Goal: Communication & Community: Connect with others

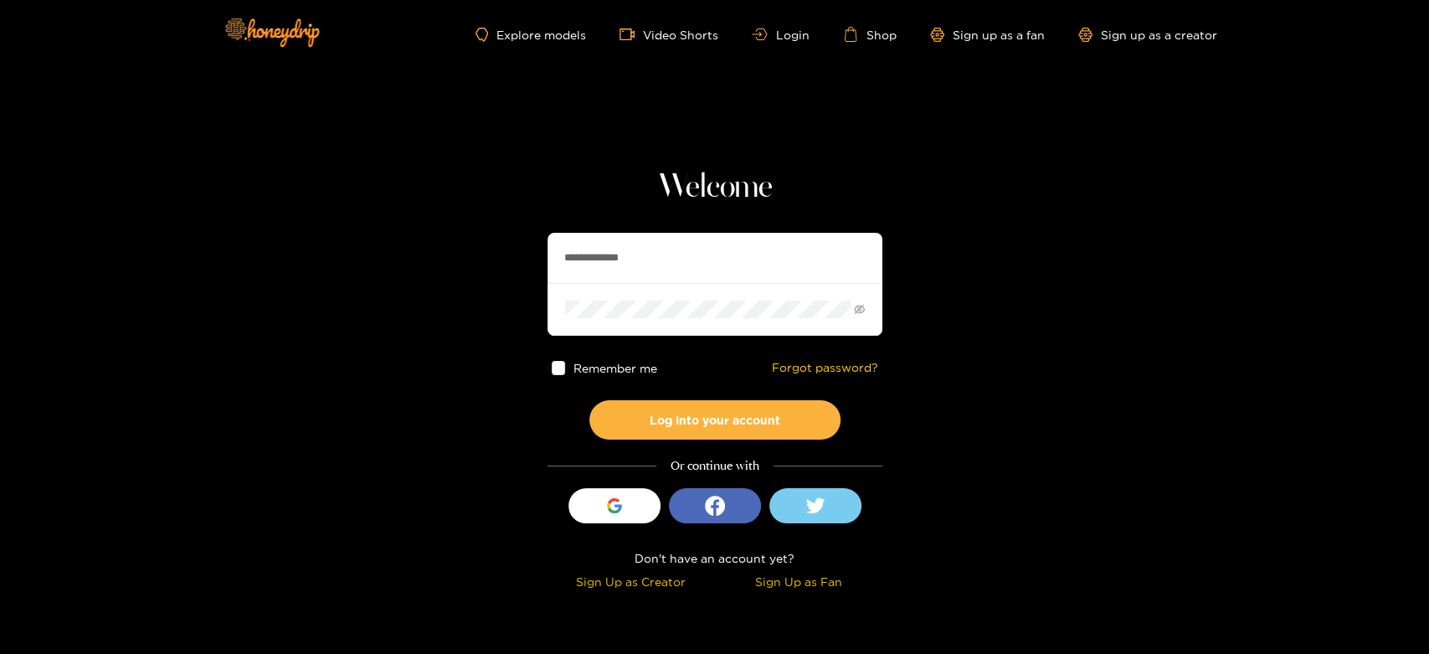
drag, startPoint x: 668, startPoint y: 265, endPoint x: 499, endPoint y: 260, distance: 169.2
click at [499, 260] on section "**********" at bounding box center [714, 297] width 1429 height 595
paste input "text"
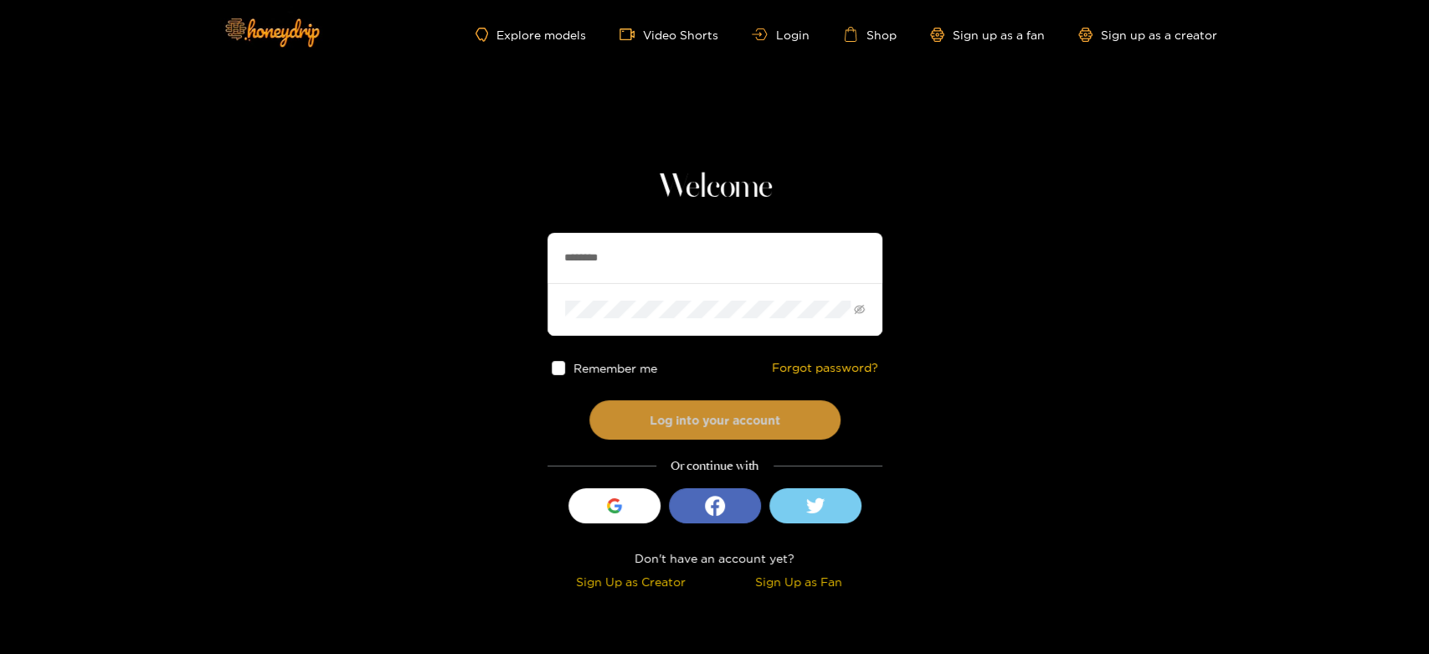
type input "********"
click at [685, 408] on button "Log into your account" at bounding box center [714, 419] width 251 height 39
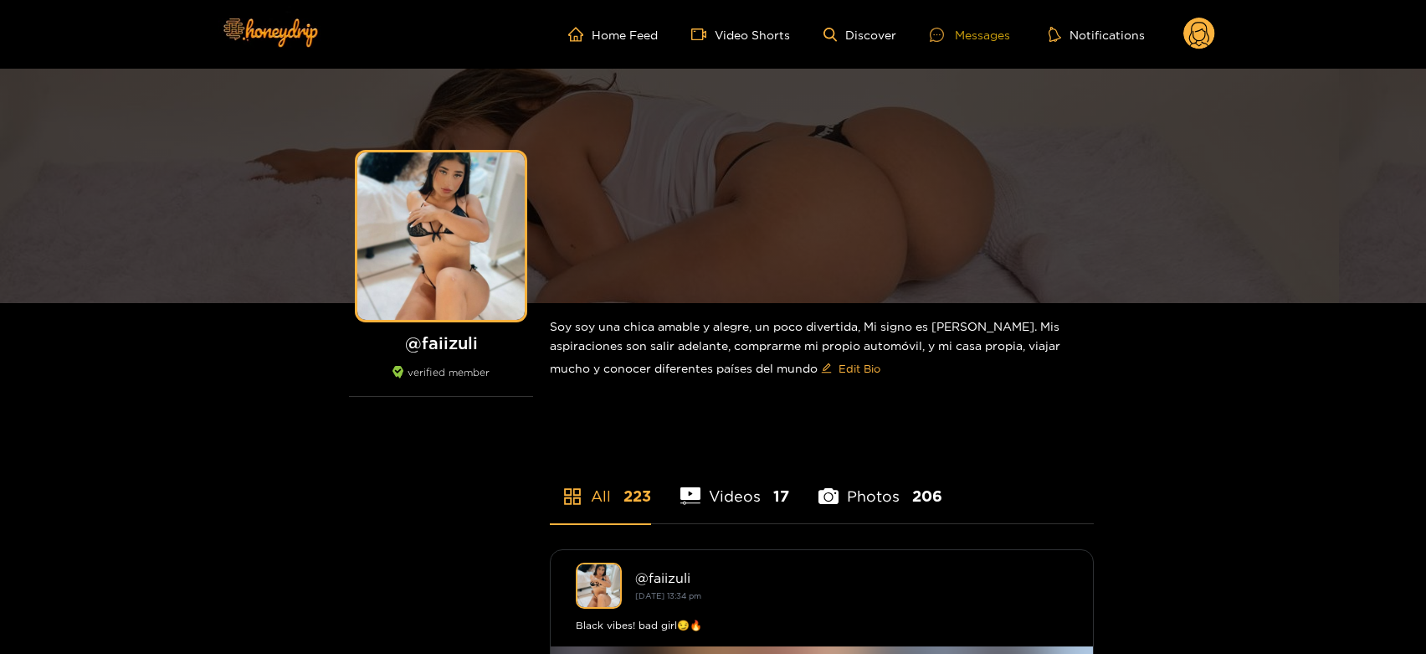
click at [993, 43] on div "Messages" at bounding box center [970, 34] width 80 height 19
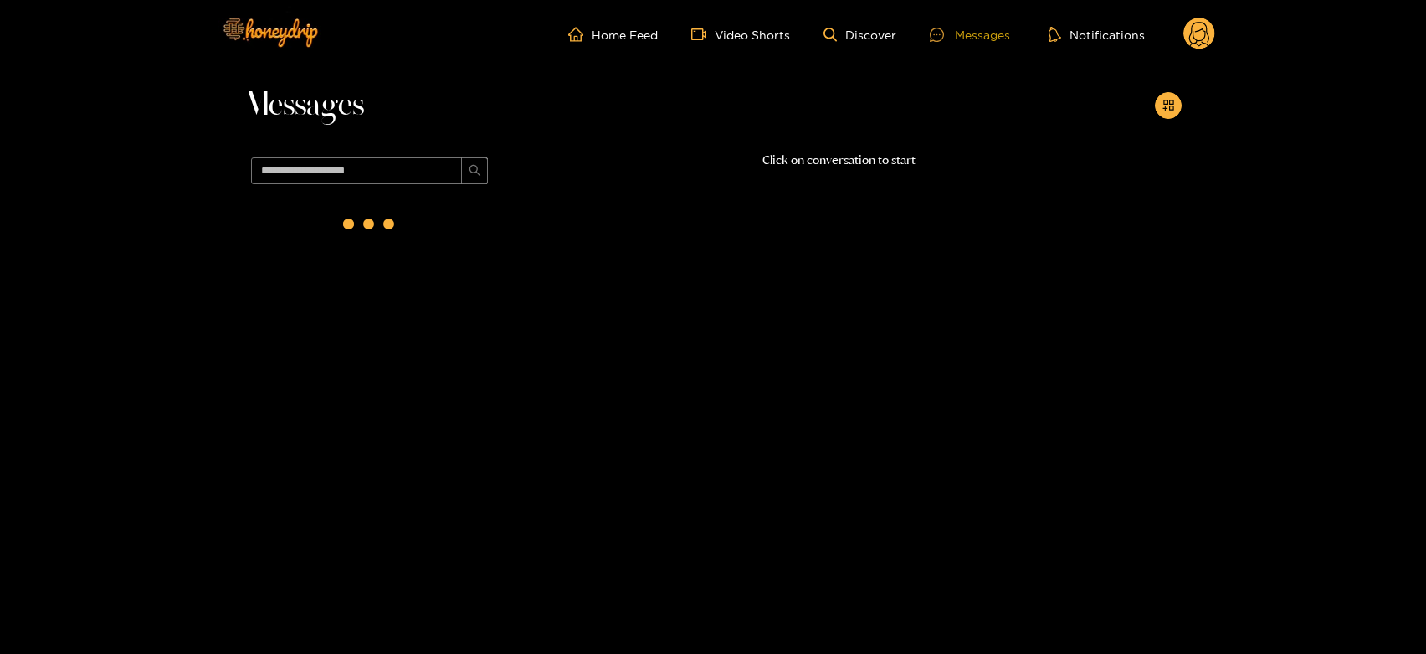
click at [987, 38] on div "Messages" at bounding box center [970, 34] width 80 height 19
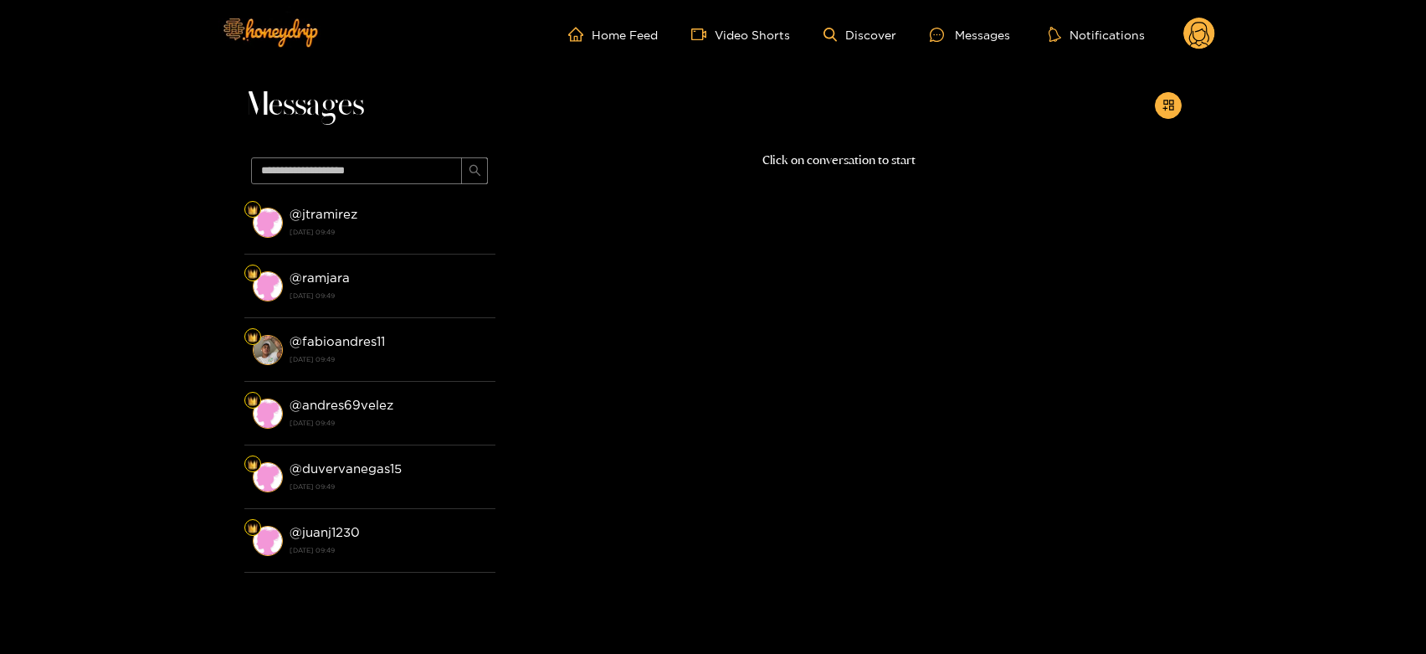
click at [415, 208] on div "@ jtramirez [DATE] 09:49" at bounding box center [389, 222] width 198 height 38
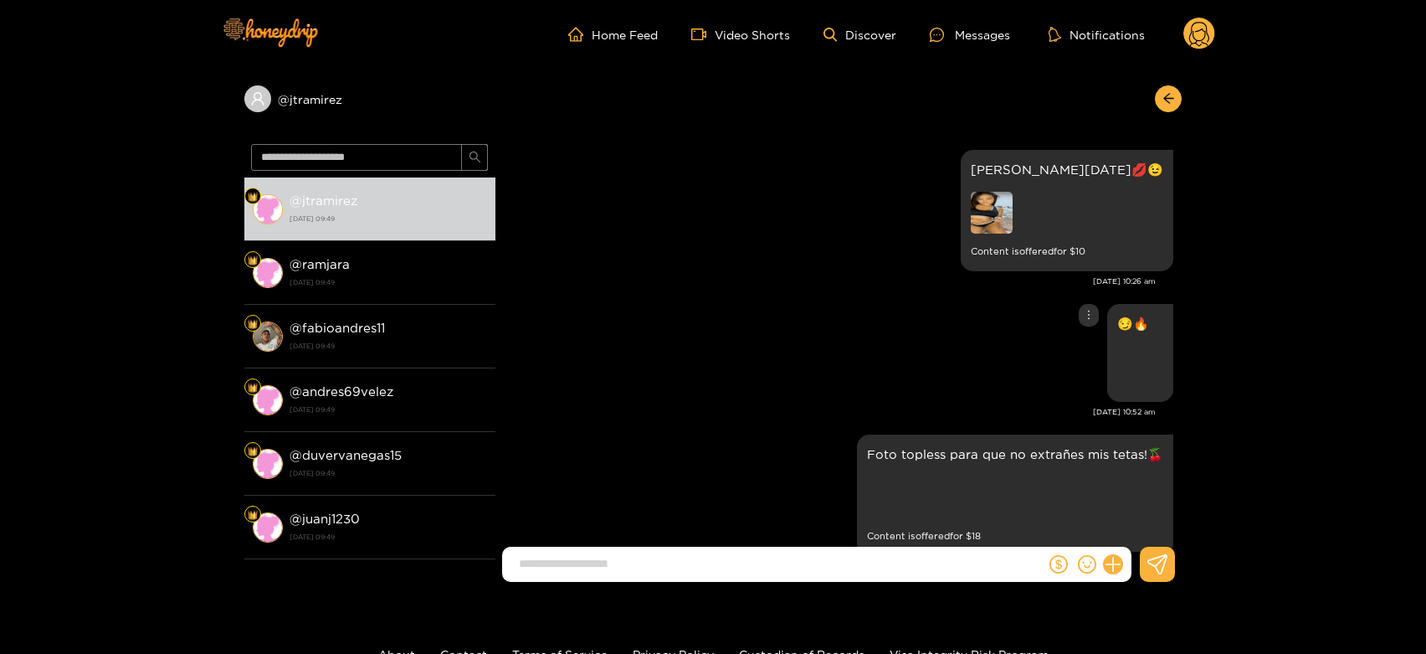
scroll to position [3484, 0]
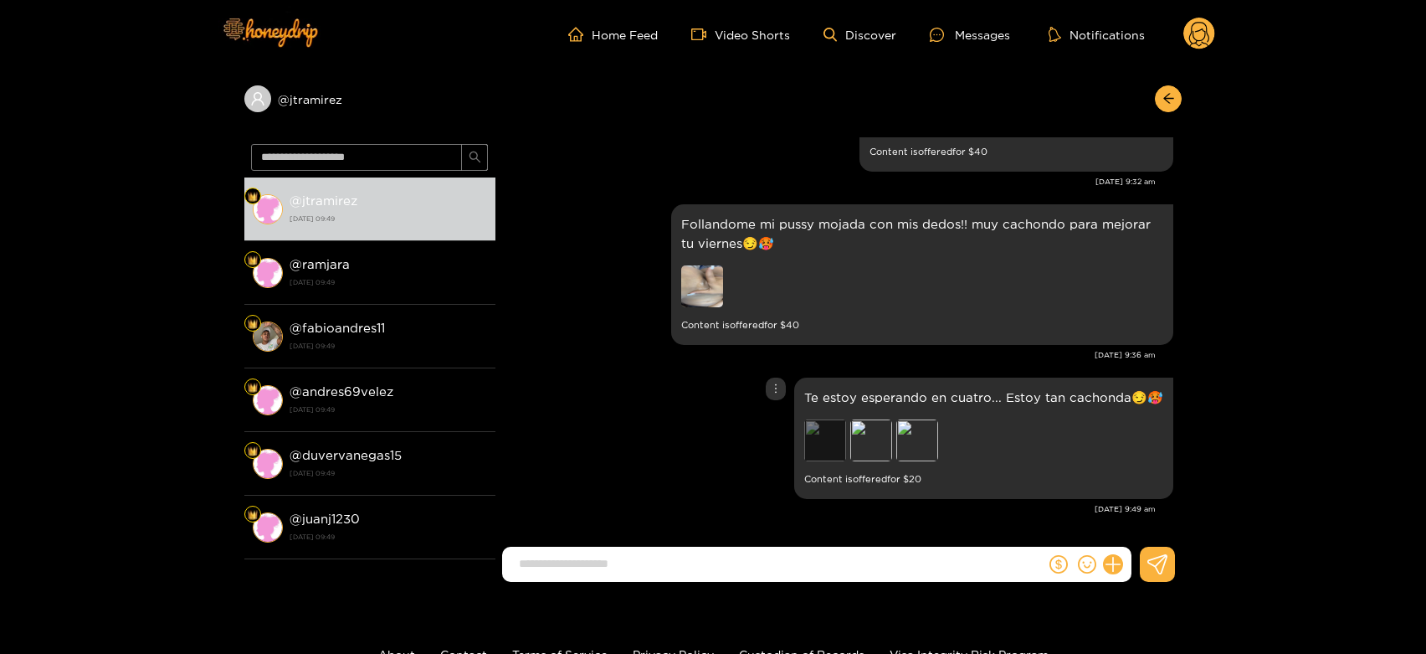
click at [827, 440] on div "Preview" at bounding box center [825, 440] width 42 height 42
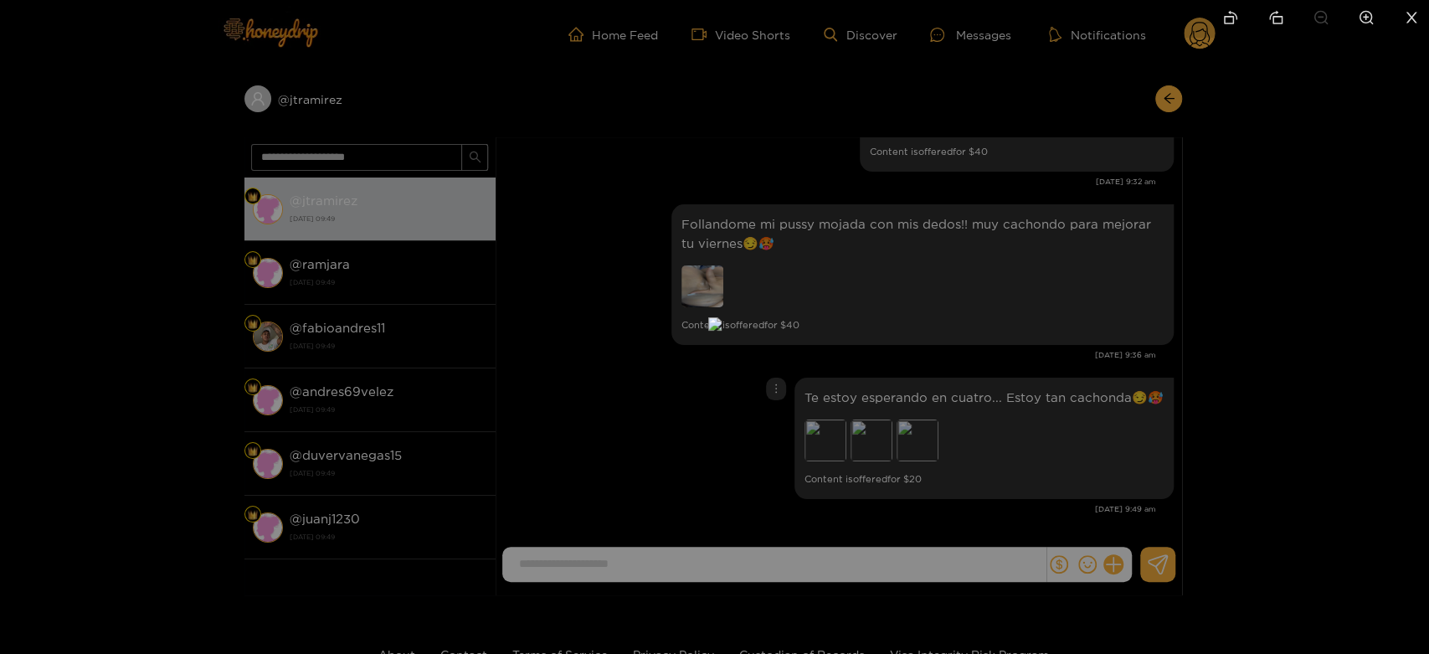
click at [1044, 447] on div at bounding box center [714, 327] width 1429 height 654
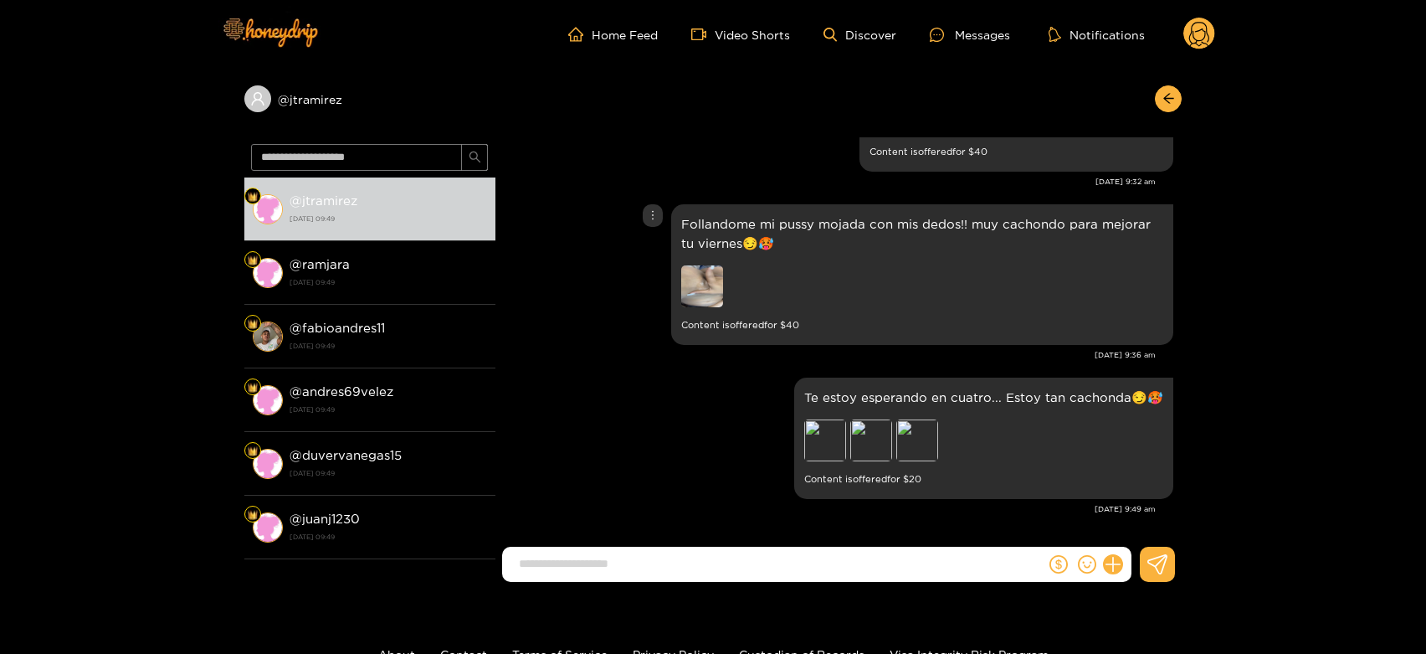
click at [694, 267] on img at bounding box center [702, 286] width 42 height 42
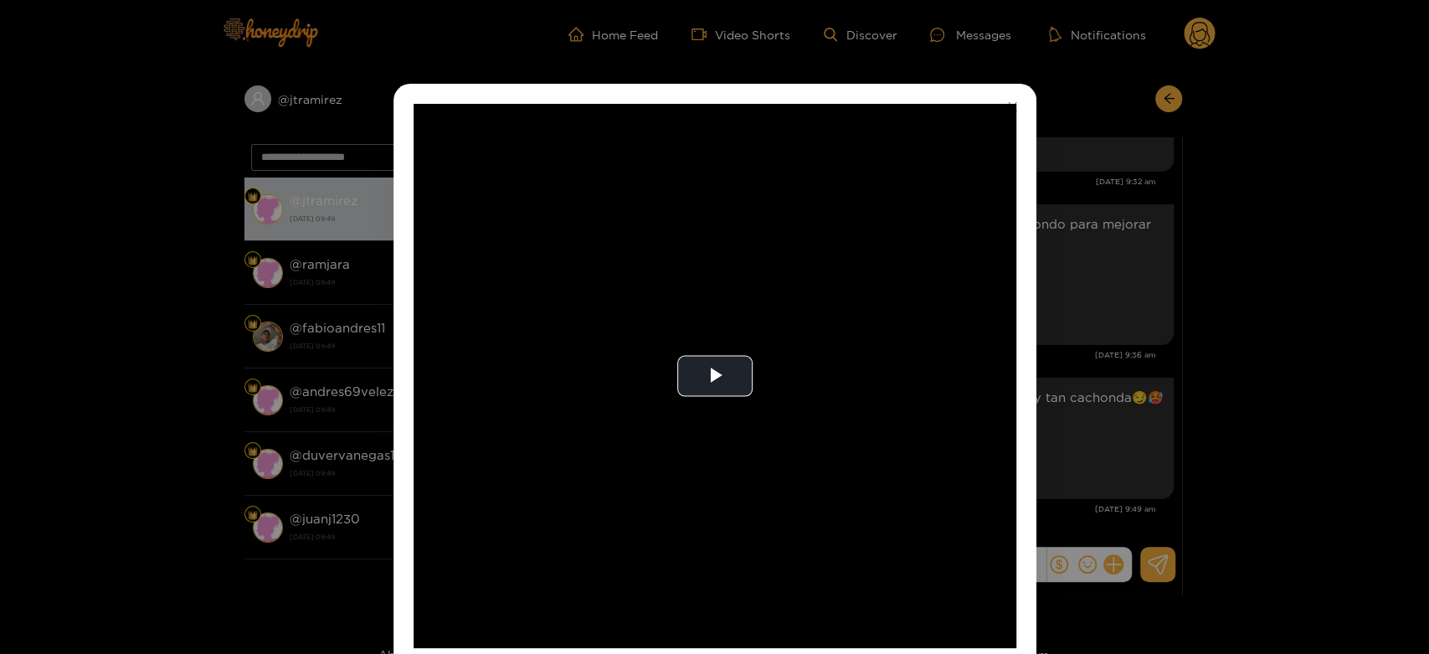
click at [694, 267] on video "Video Player" at bounding box center [715, 376] width 603 height 544
click at [884, 239] on video "Video Player" at bounding box center [715, 376] width 603 height 544
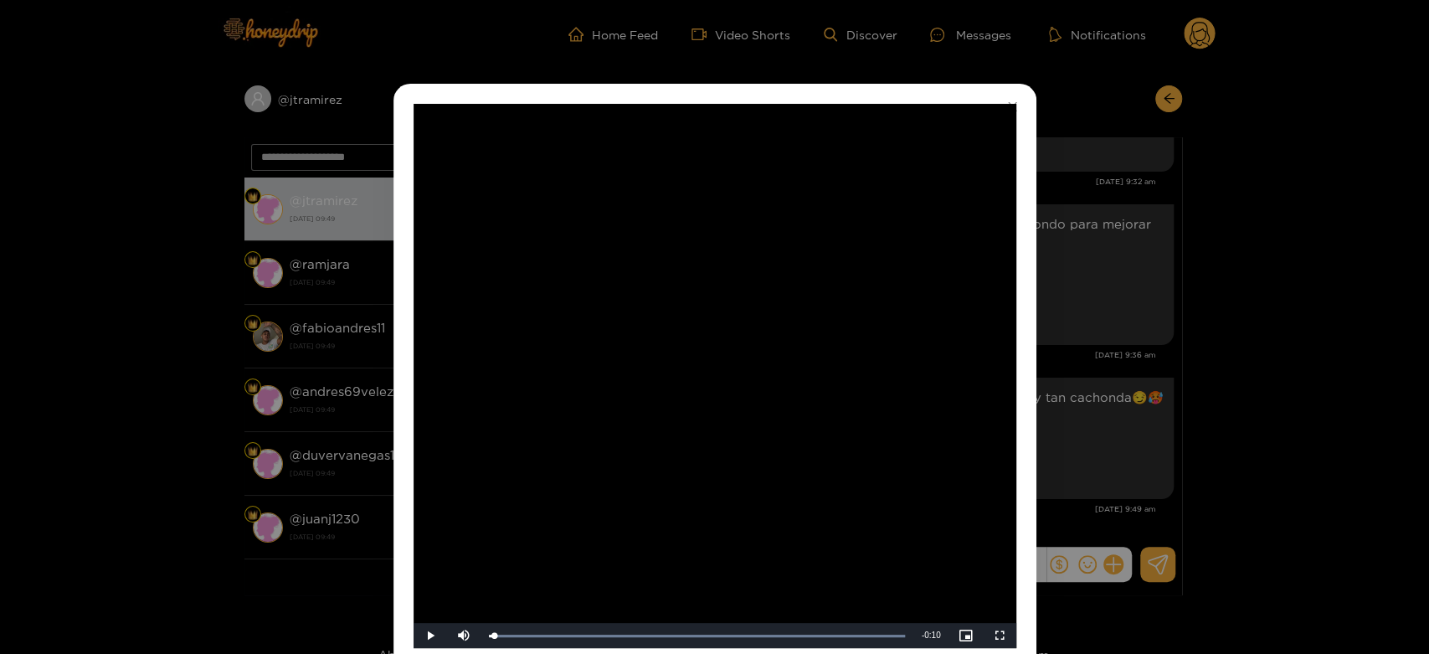
click at [1078, 308] on div "**********" at bounding box center [714, 327] width 1429 height 654
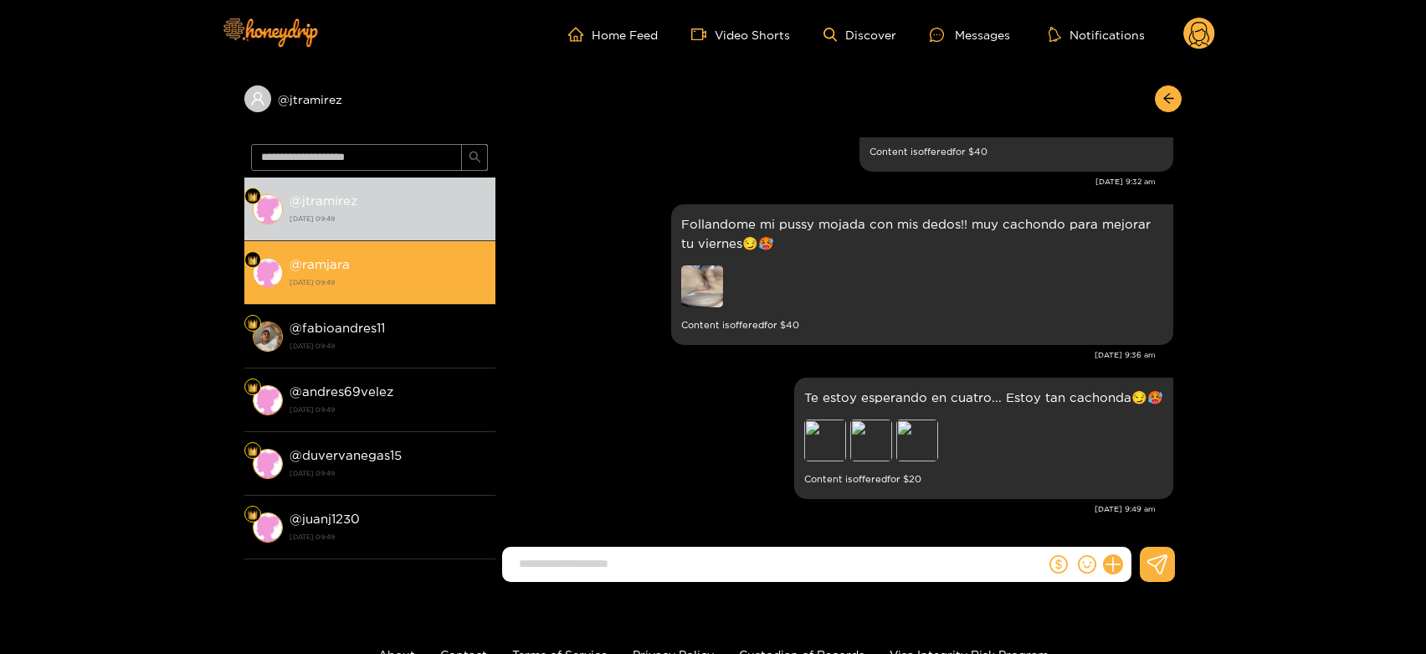
click at [368, 296] on li "@ ramjara [DATE] 09:49" at bounding box center [369, 273] width 251 height 64
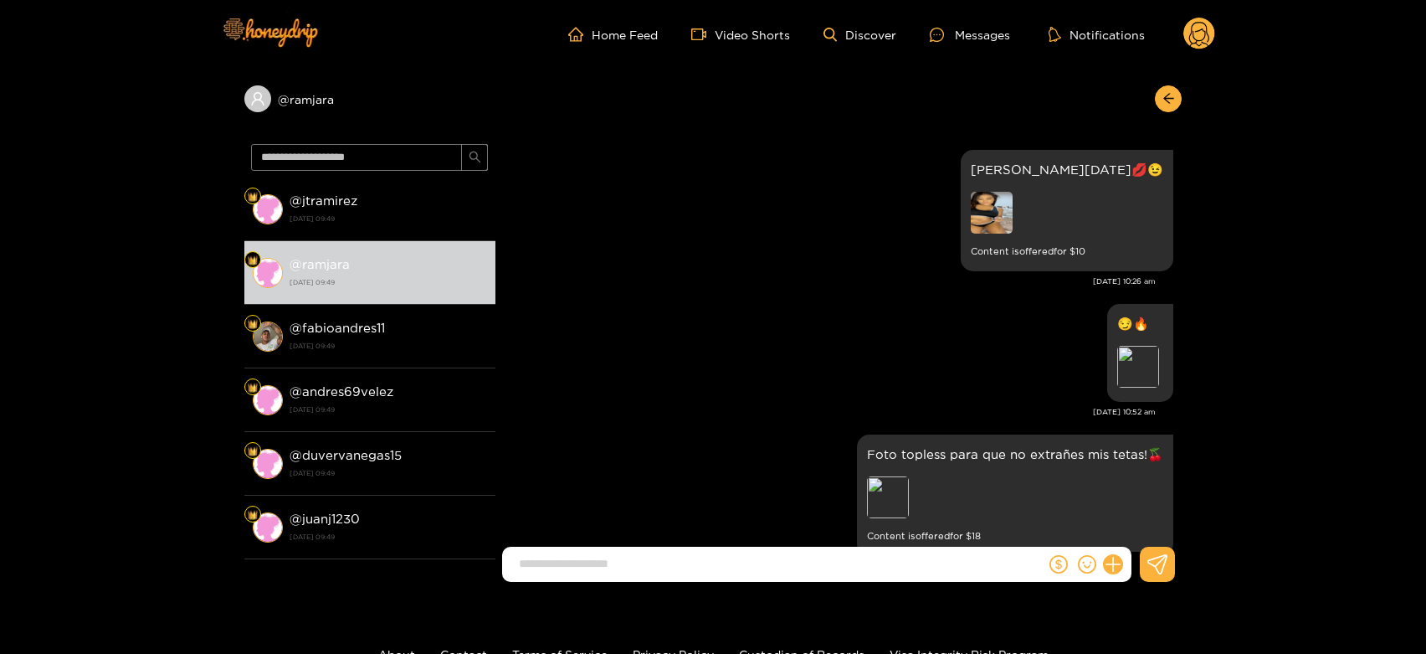
scroll to position [3484, 0]
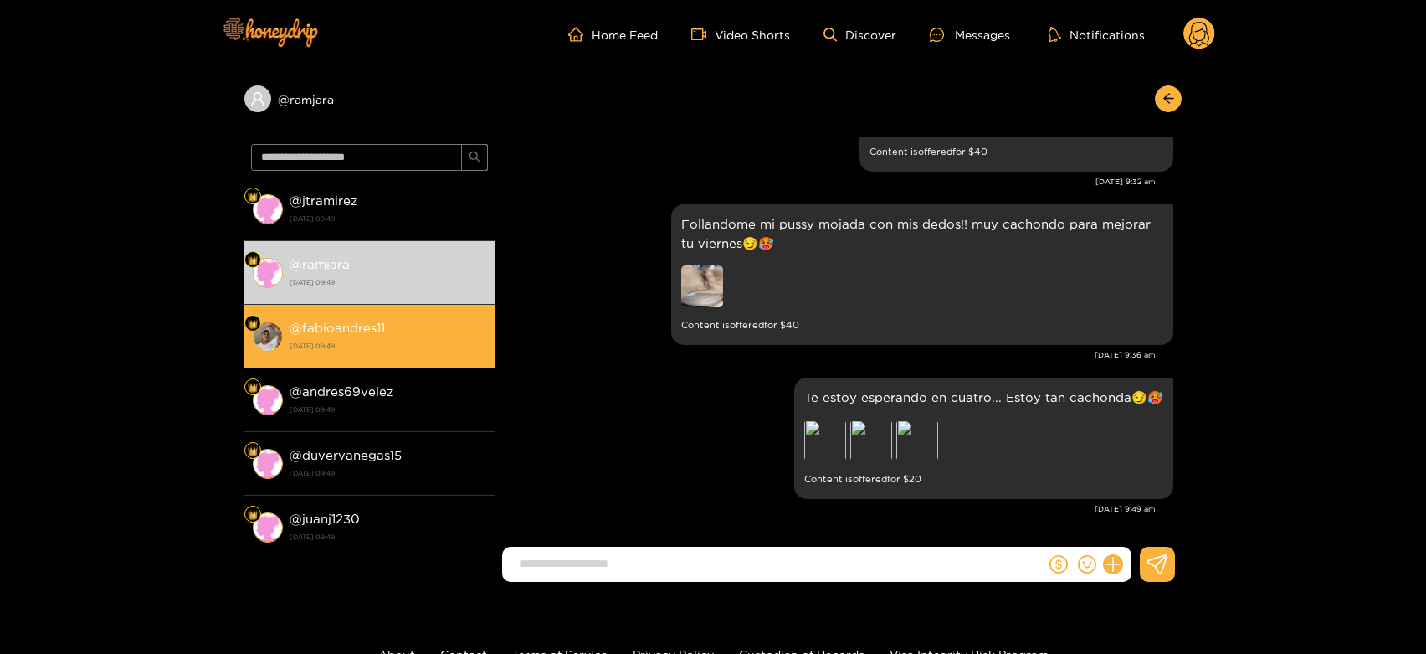
click at [419, 318] on div "@ fabioandres11 [DATE] 09:49" at bounding box center [389, 336] width 198 height 38
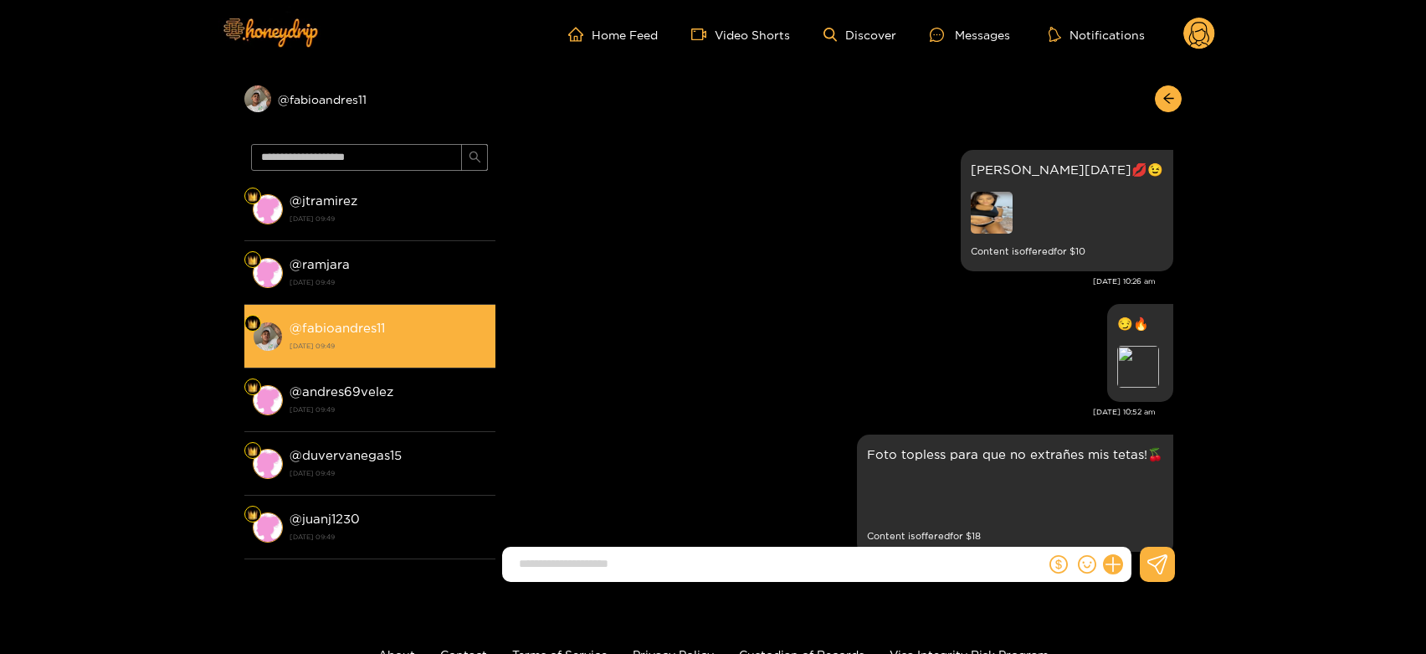
scroll to position [3484, 0]
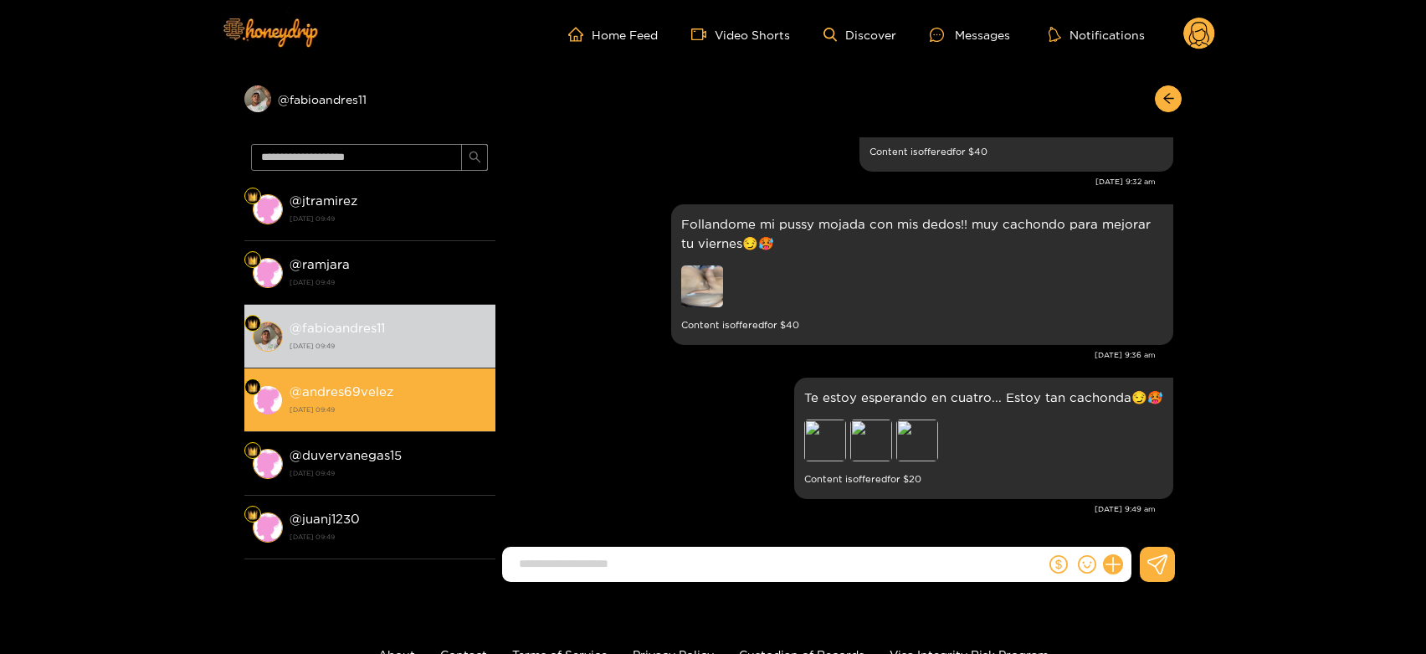
click at [388, 403] on strong "[DATE] 09:49" at bounding box center [389, 409] width 198 height 15
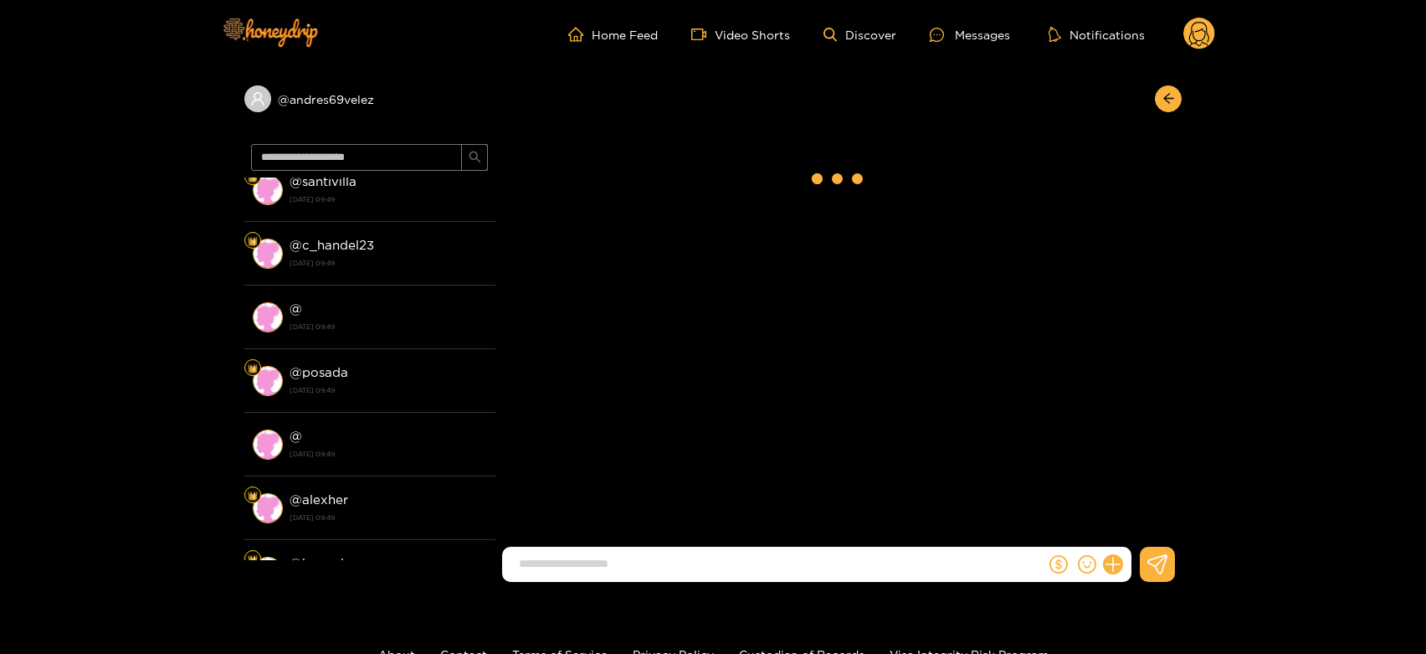
click at [388, 403] on li "@ [PERSON_NAME] [DATE] 09:49" at bounding box center [369, 381] width 251 height 64
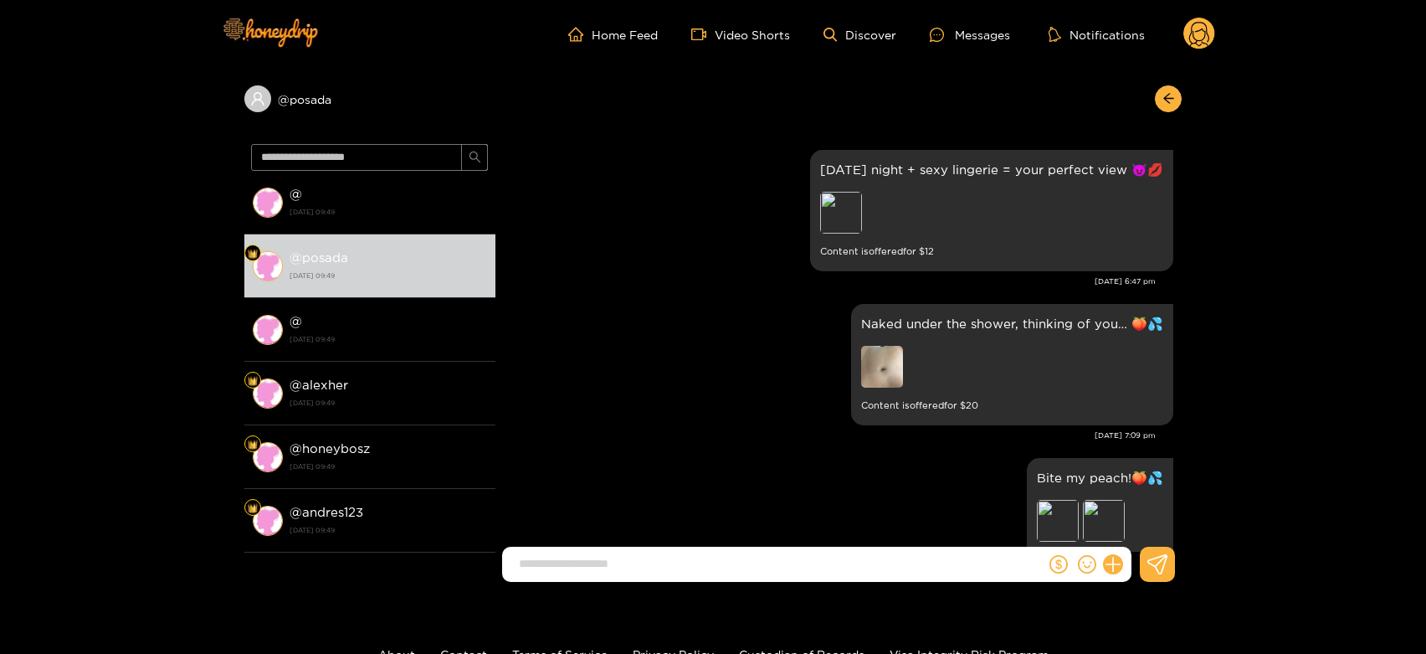
scroll to position [3508, 0]
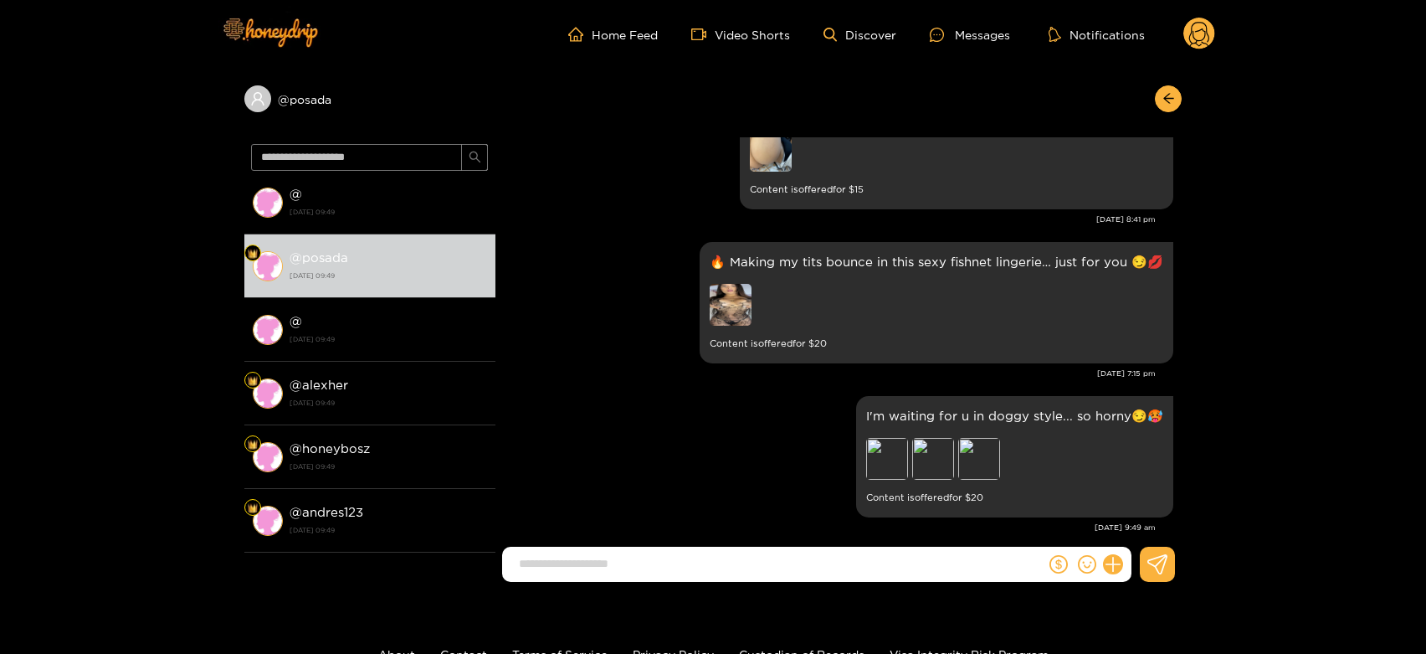
click at [388, 403] on strong "[DATE] 09:49" at bounding box center [389, 402] width 198 height 15
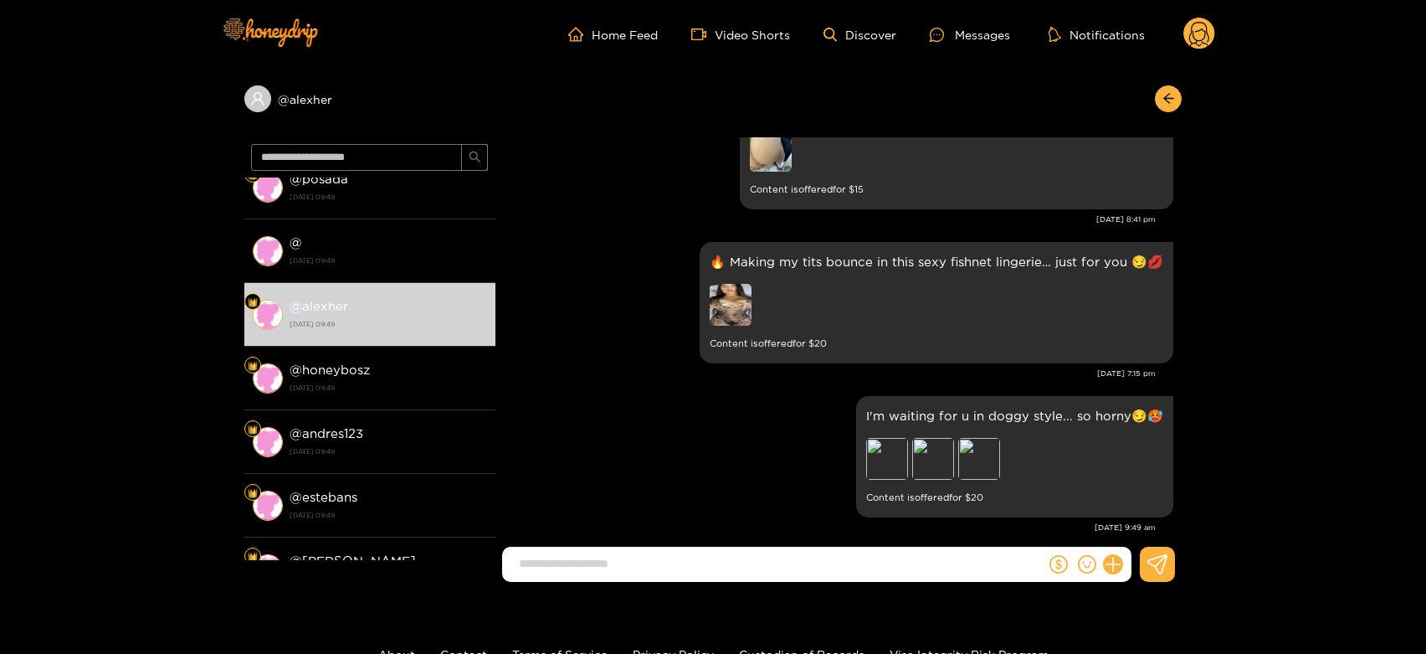
scroll to position [595, 0]
click at [940, 444] on div "Preview" at bounding box center [933, 459] width 42 height 42
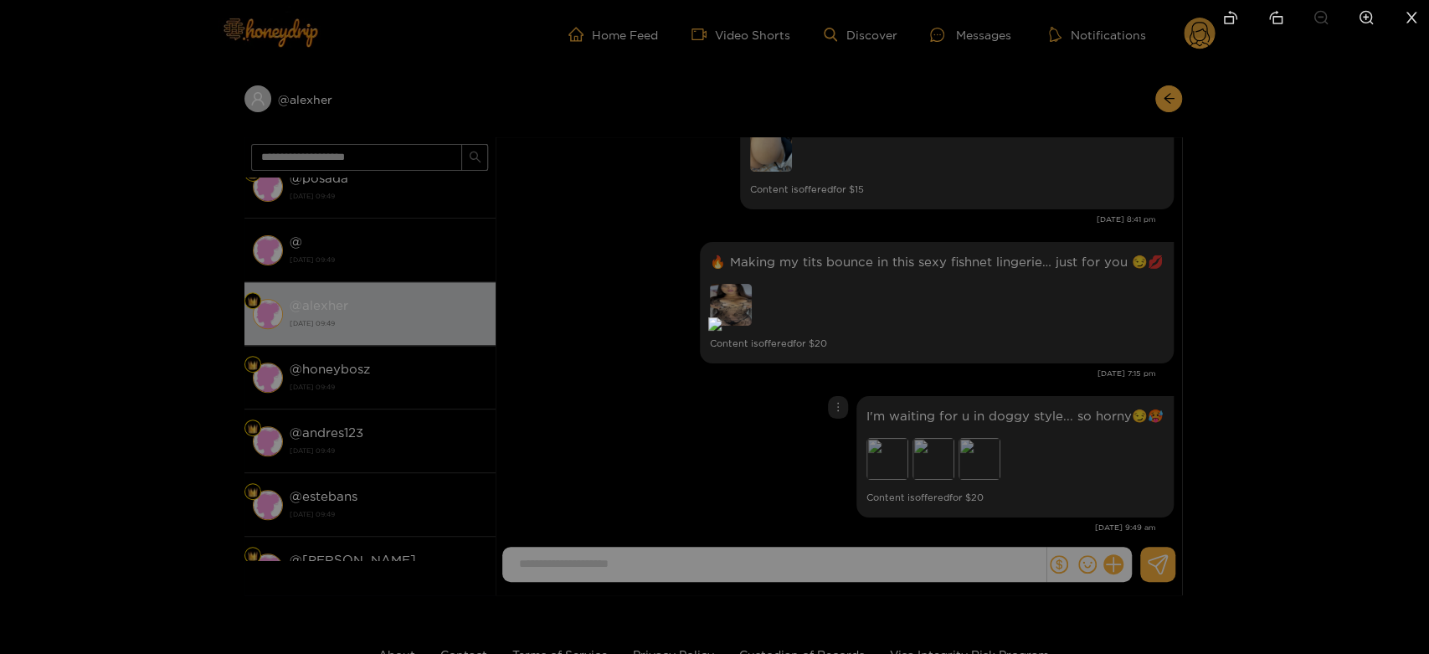
click at [1061, 410] on div at bounding box center [714, 327] width 1429 height 654
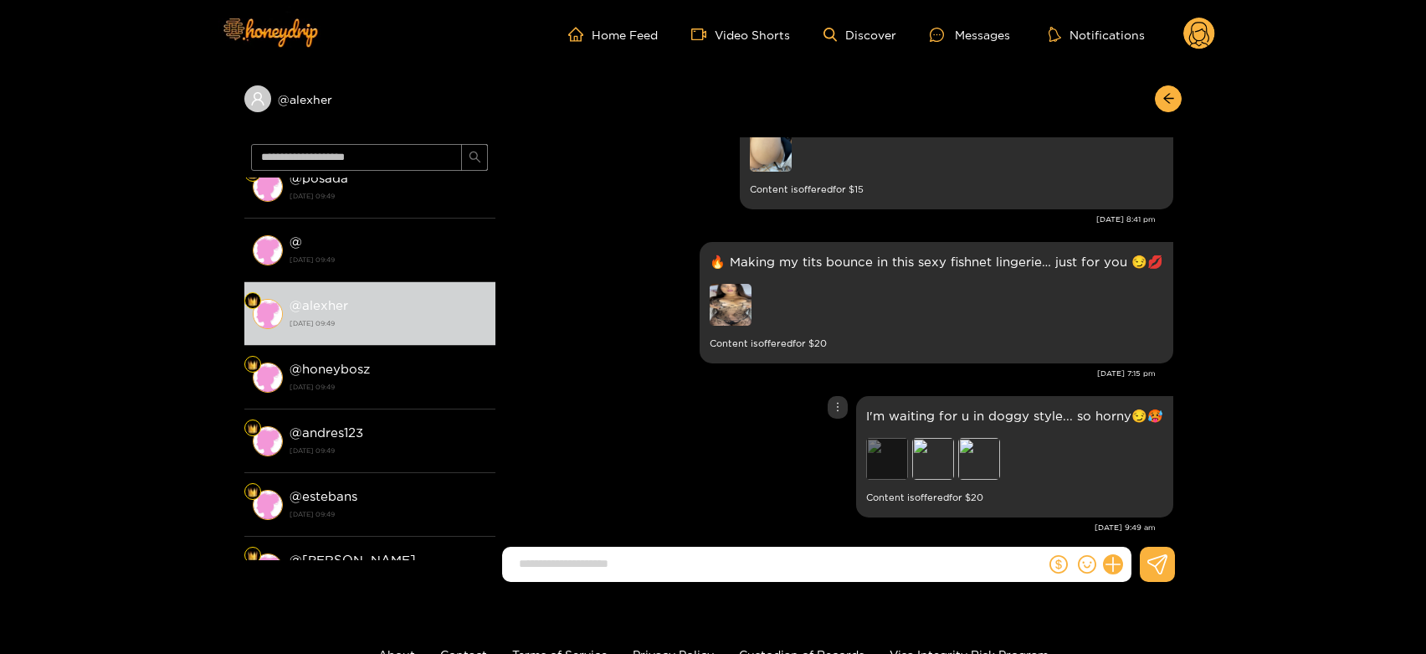
click at [878, 438] on div "Preview" at bounding box center [887, 459] width 42 height 42
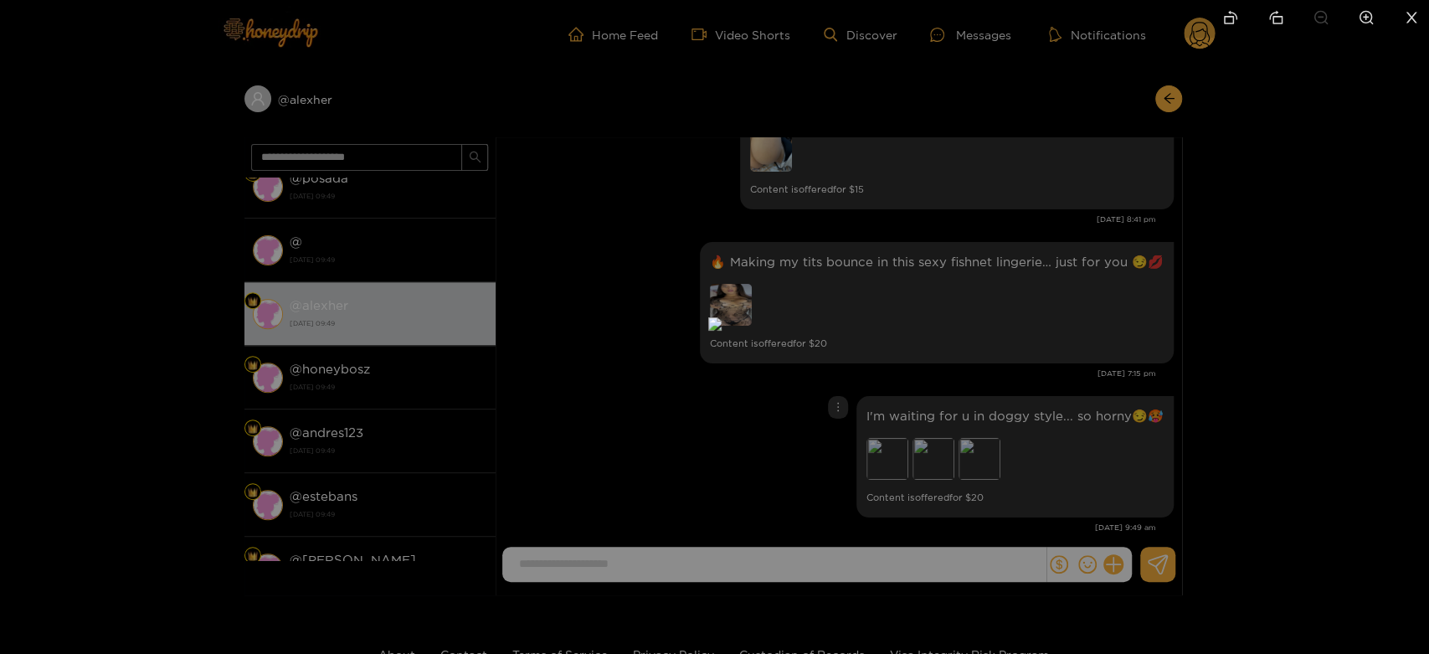
click at [1059, 435] on div at bounding box center [714, 327] width 1429 height 654
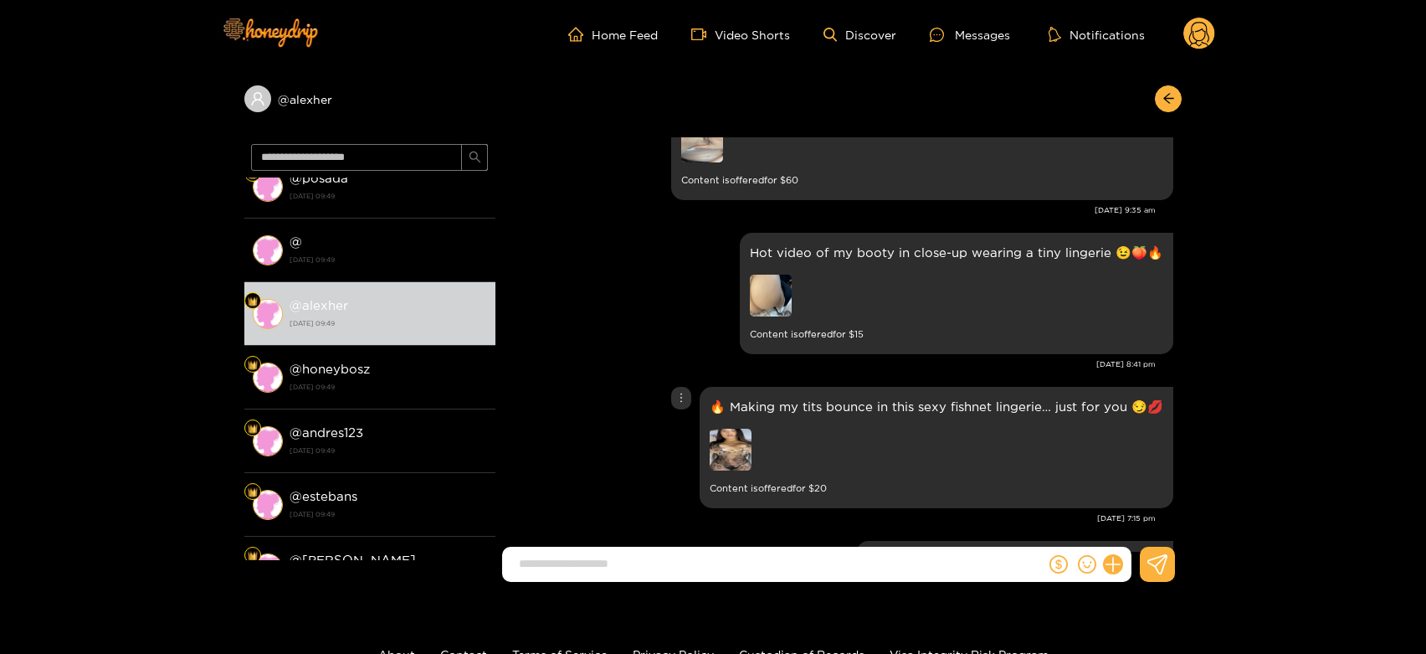
scroll to position [3355, 0]
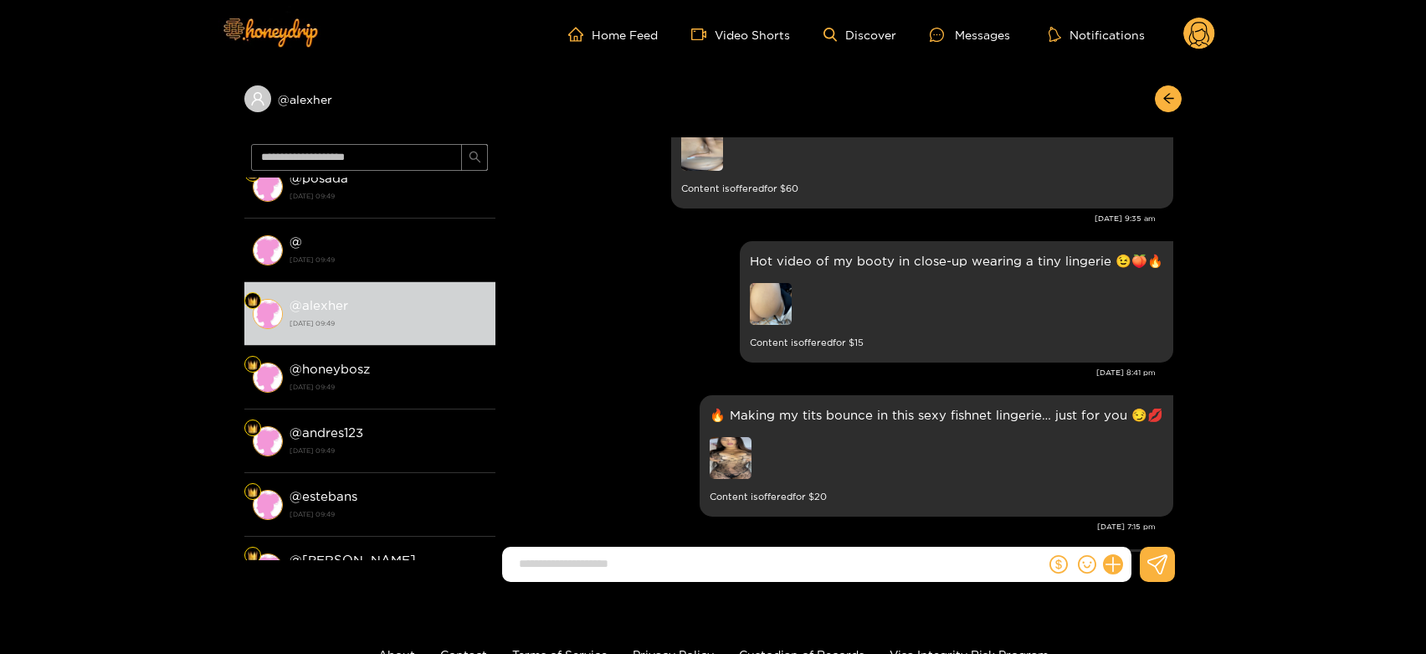
click at [1210, 40] on circle at bounding box center [1200, 34] width 32 height 32
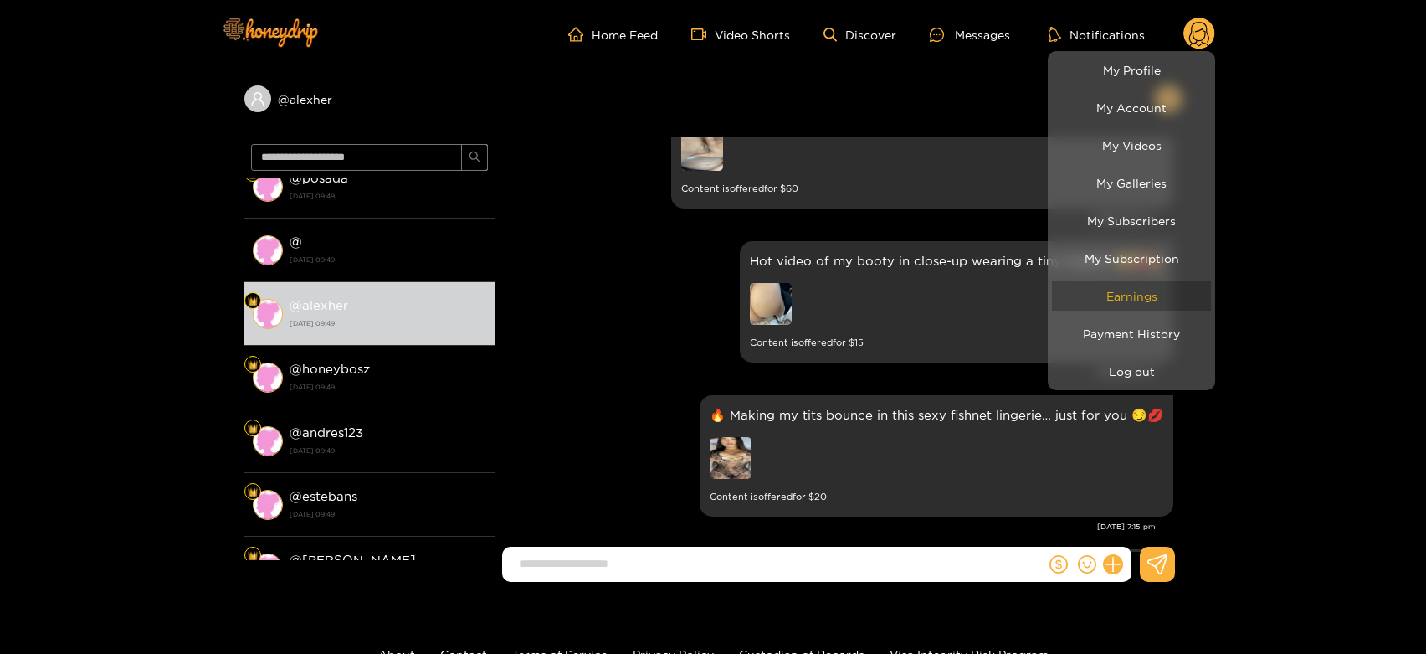
click at [1132, 287] on link "Earnings" at bounding box center [1131, 295] width 159 height 29
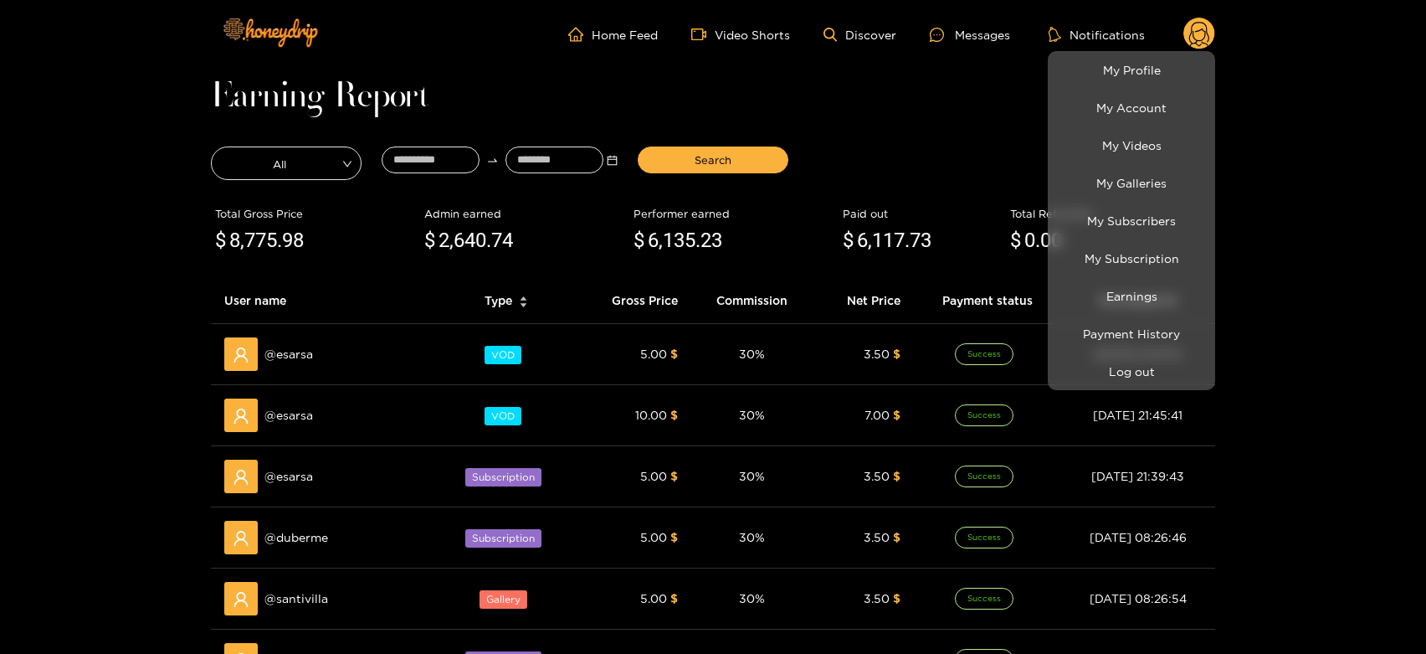
click at [301, 357] on div at bounding box center [713, 327] width 1426 height 654
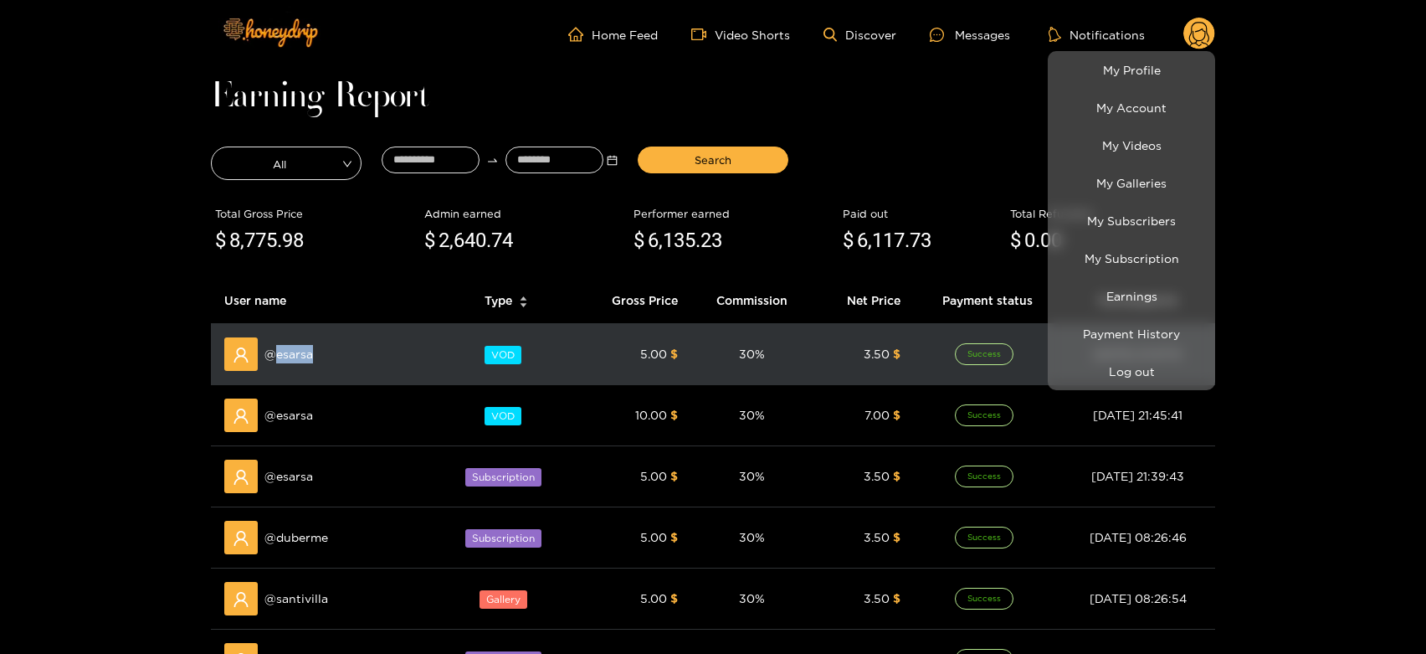
copy span "esarsa"
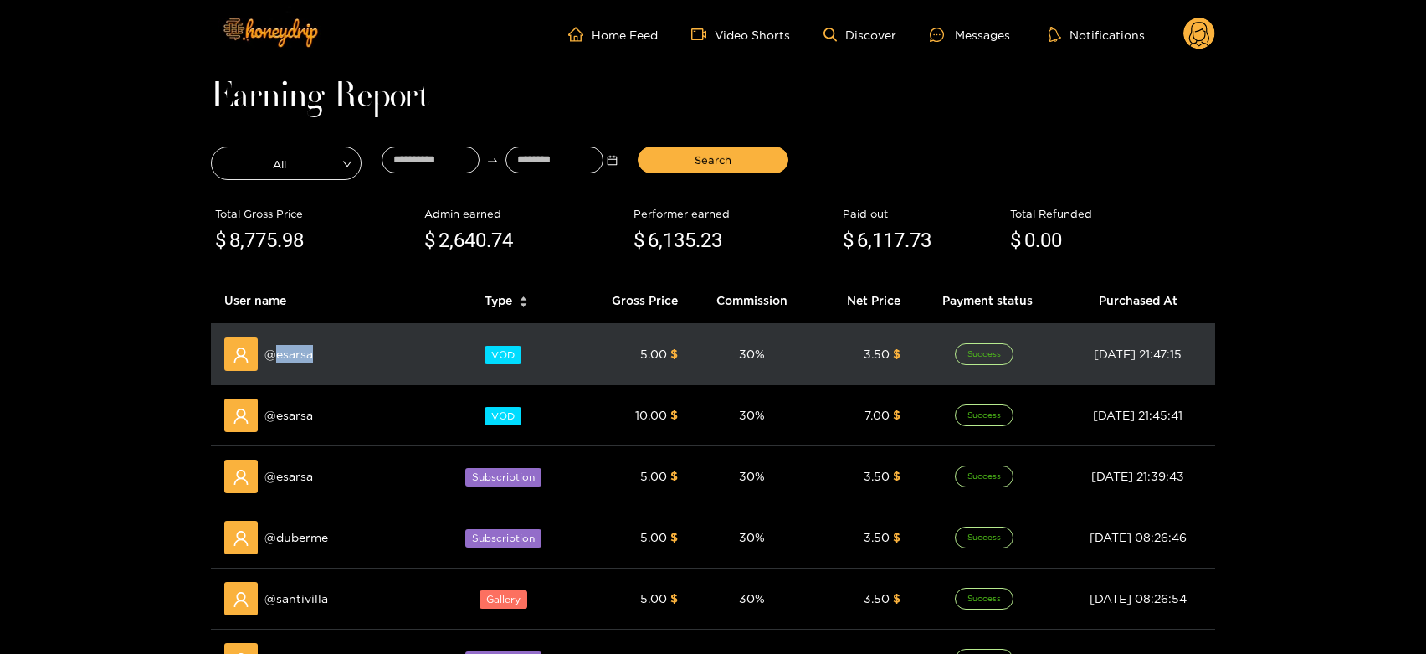
click at [301, 357] on span "@ esarsa" at bounding box center [289, 354] width 49 height 18
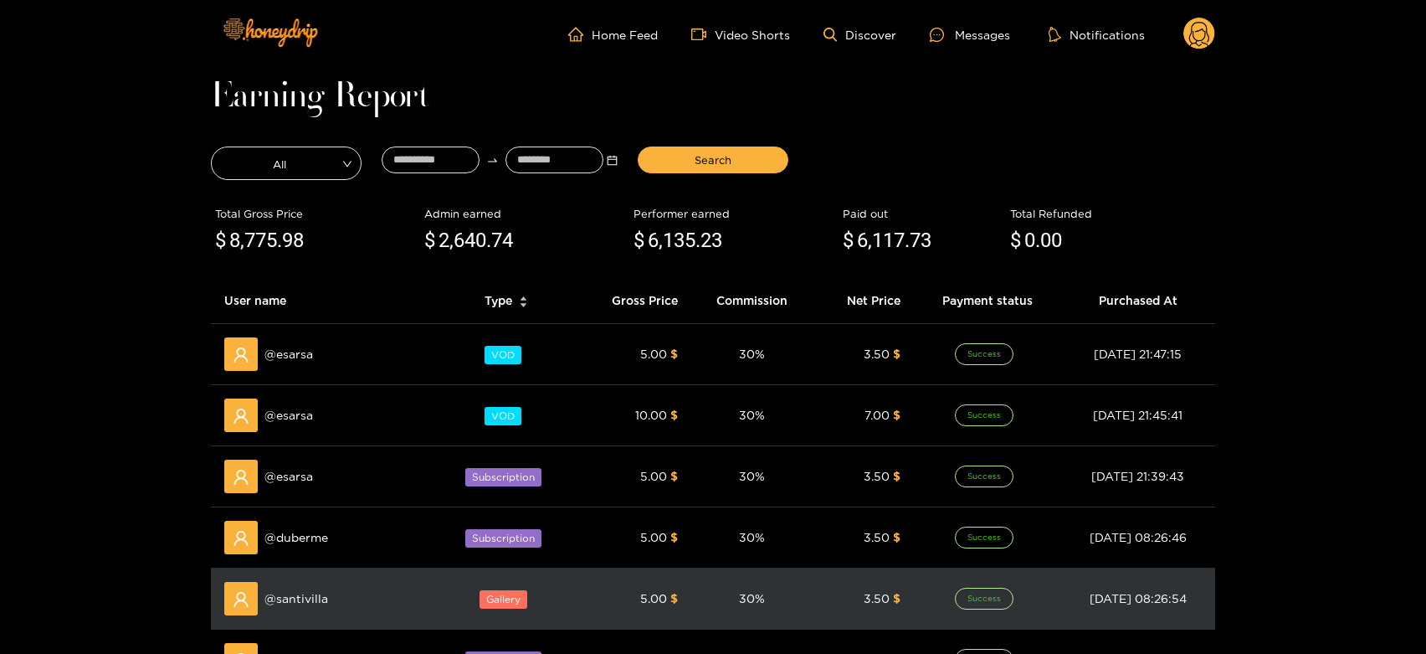
click at [304, 577] on td "@ santivilla" at bounding box center [324, 598] width 227 height 61
copy span "santivilla"
click at [304, 577] on td "@ santivilla" at bounding box center [324, 598] width 227 height 61
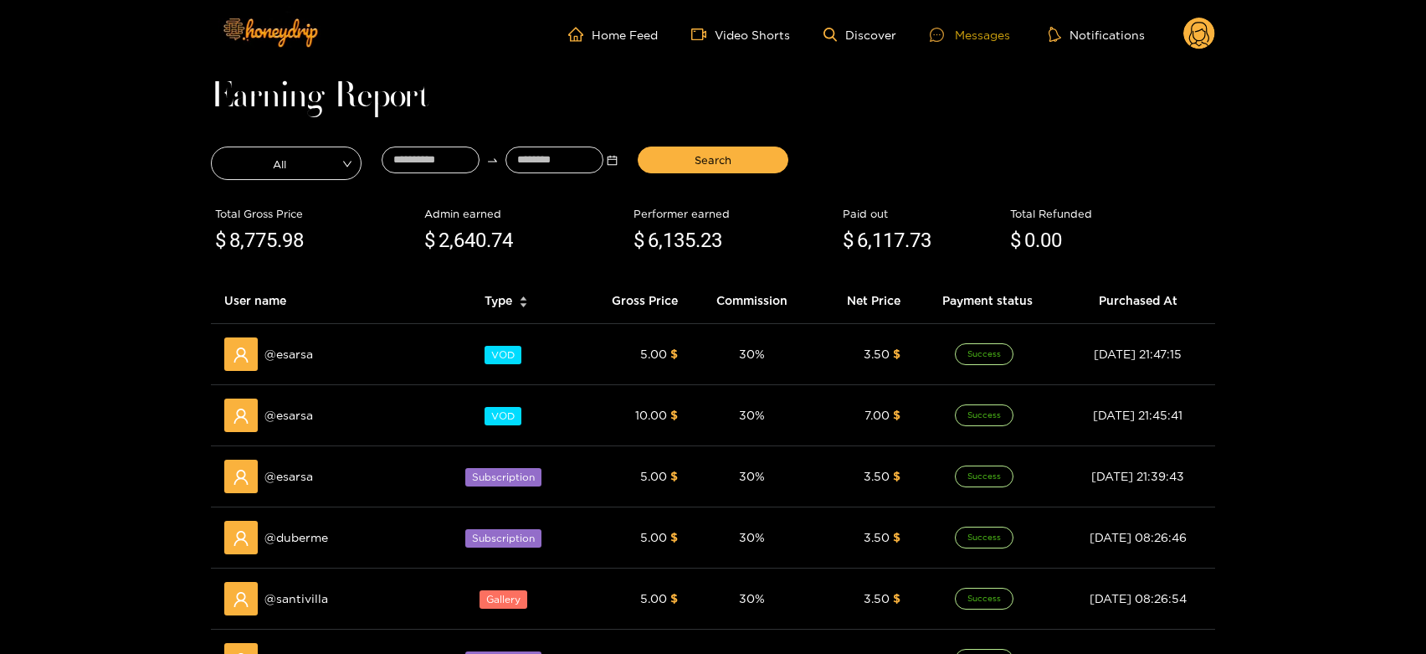
click at [972, 38] on div "Messages" at bounding box center [970, 34] width 80 height 19
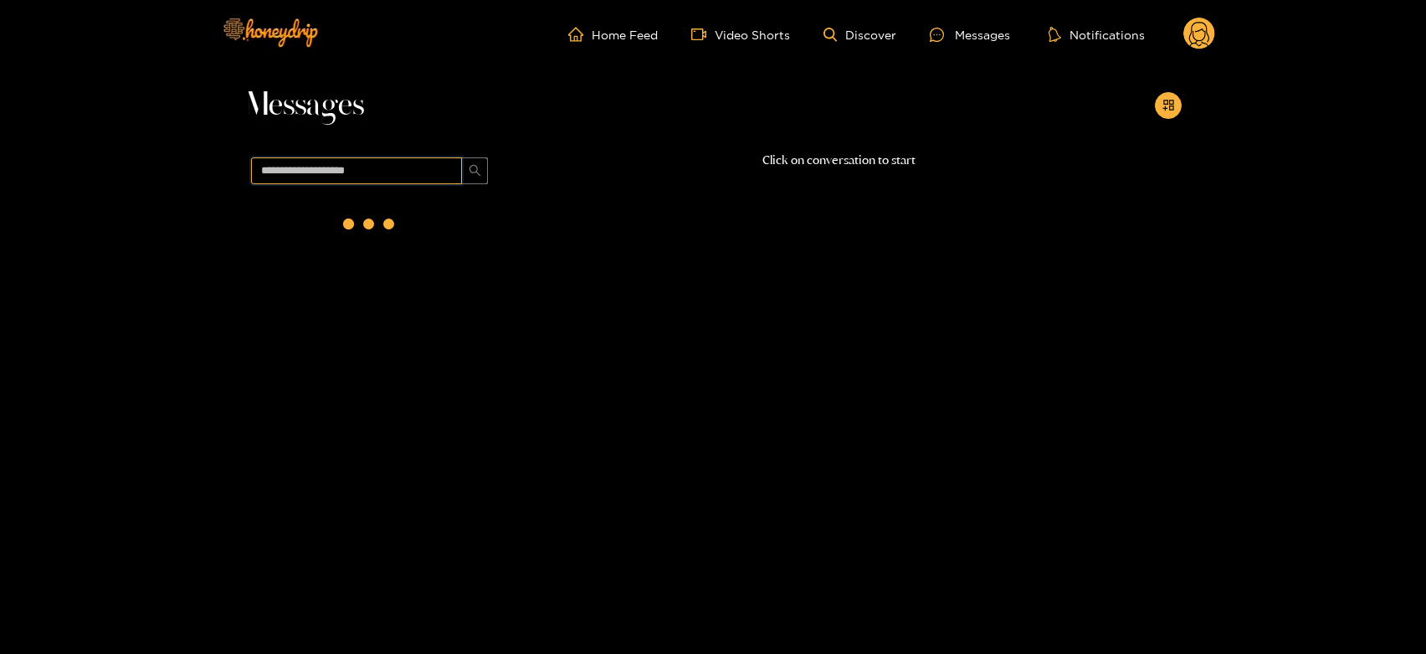
click at [362, 159] on input "text" at bounding box center [356, 170] width 211 height 27
paste input "**********"
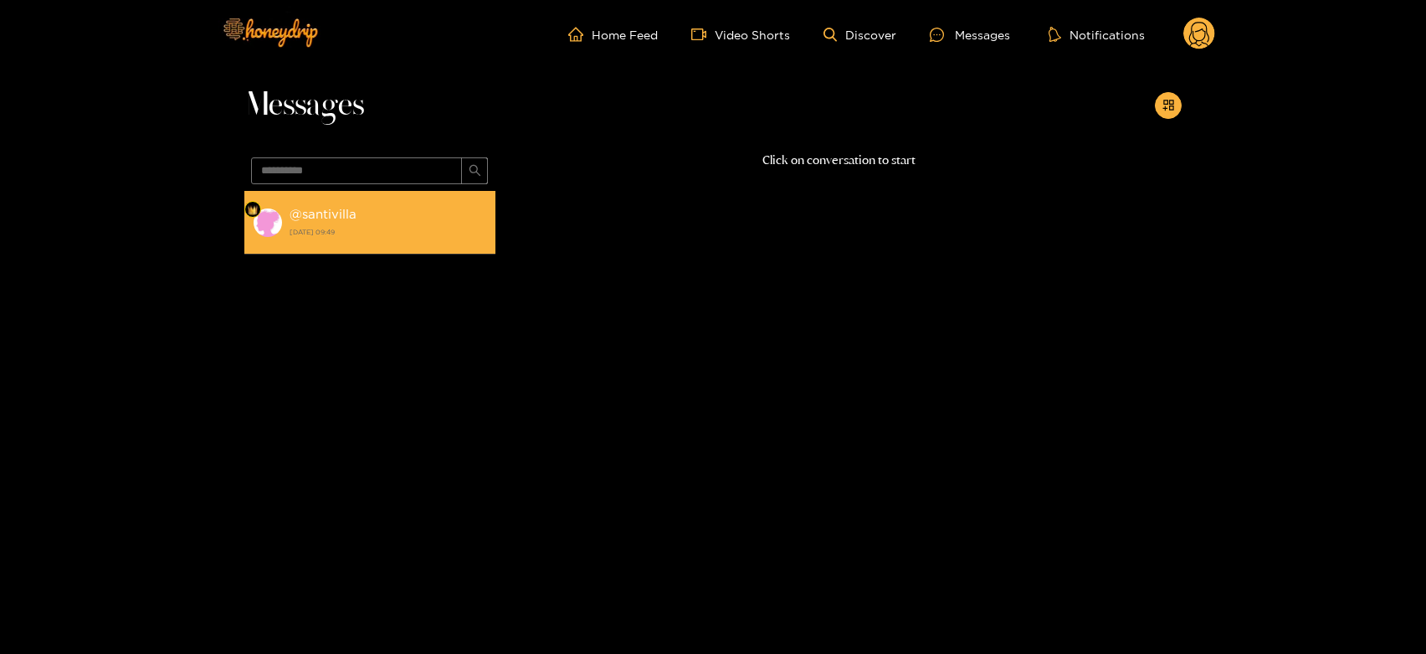
click at [367, 217] on div "@ santivilla [DATE] 09:49" at bounding box center [389, 222] width 198 height 38
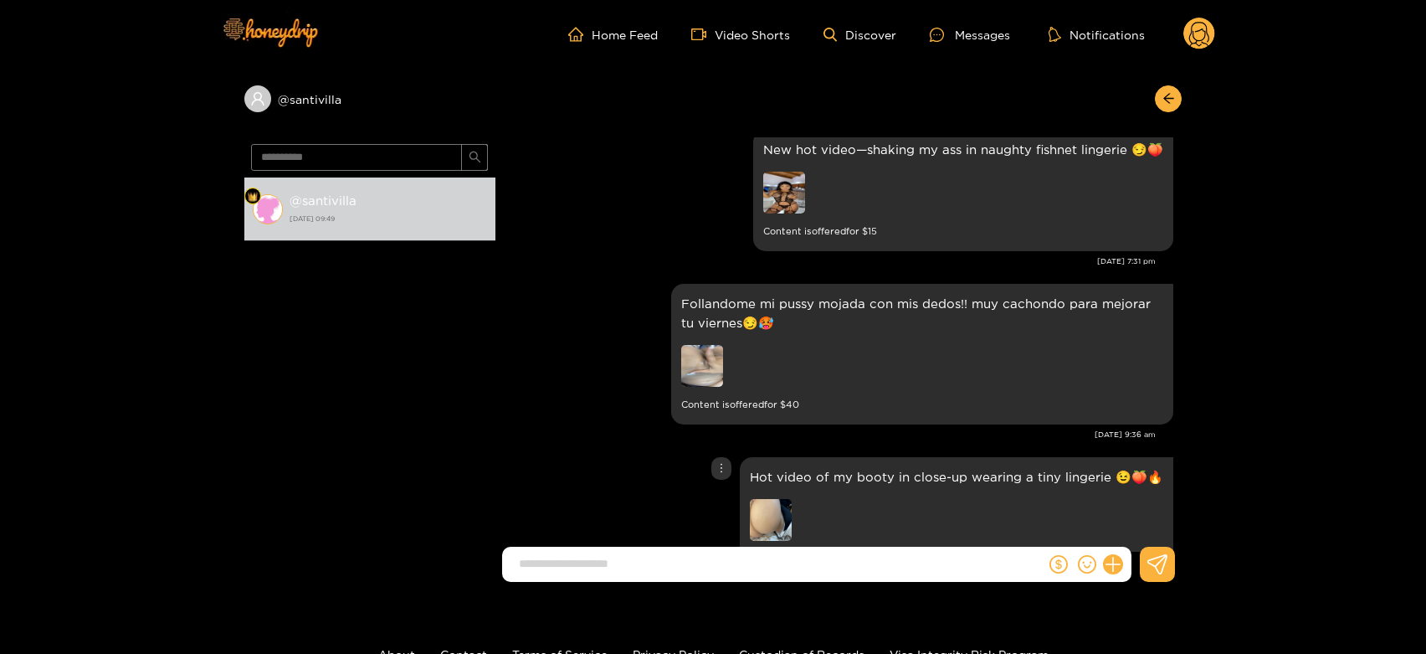
scroll to position [3041, 0]
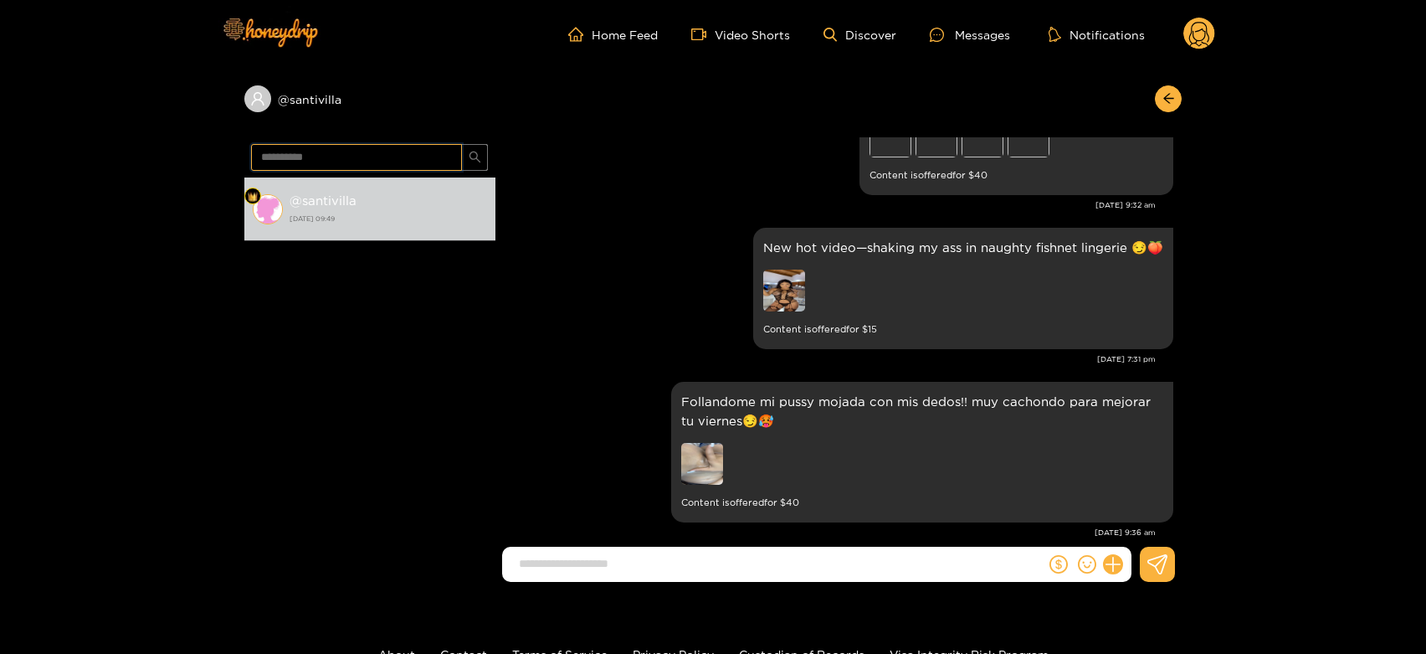
click at [355, 152] on input "**********" at bounding box center [356, 157] width 211 height 27
paste input "text"
type input "******"
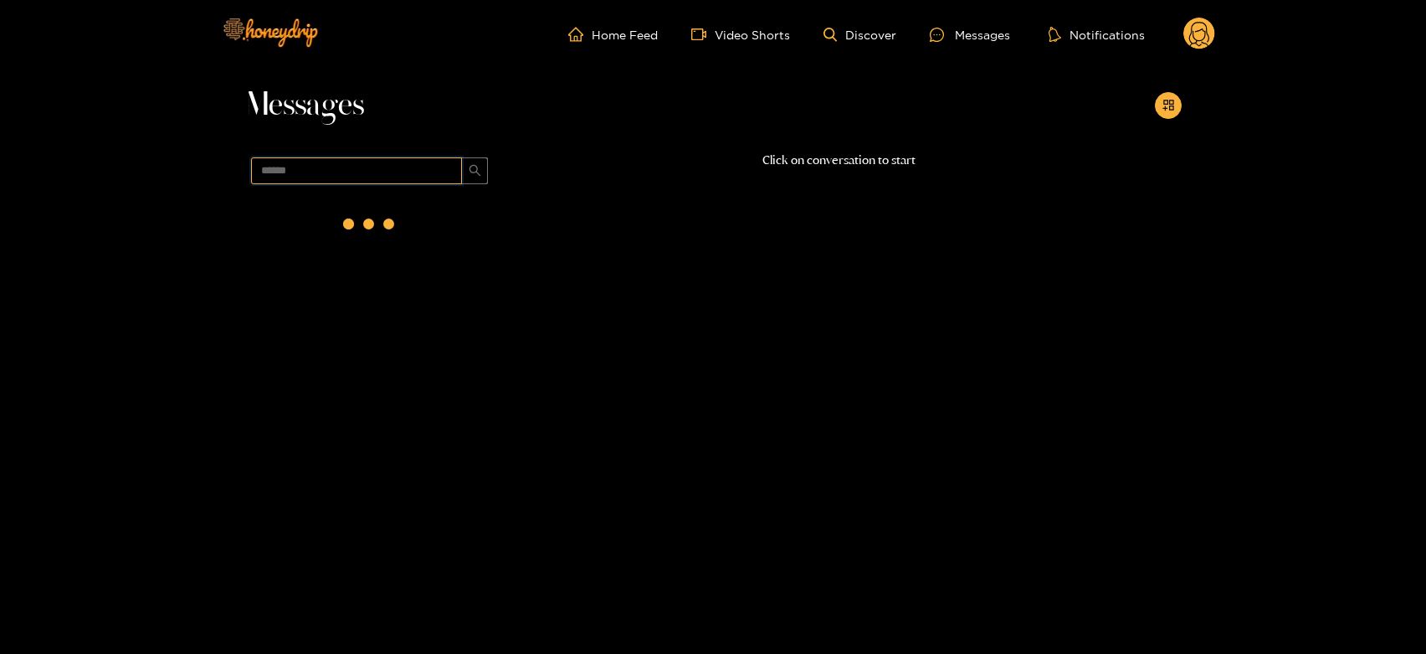
scroll to position [0, 0]
click at [415, 207] on div "@ esarsa [DATE] 09:49" at bounding box center [389, 222] width 198 height 38
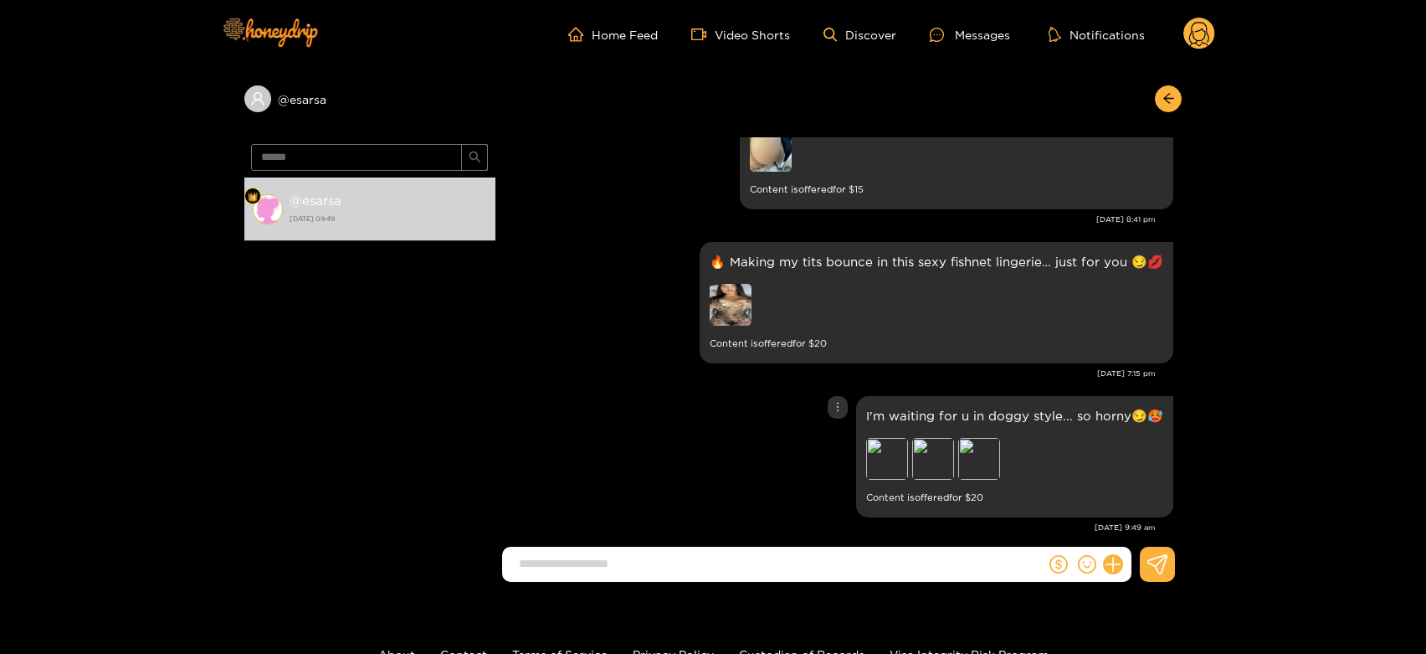
click at [681, 440] on div "I'm waiting for u in doggy style... so horny😏🥵 Preview Preview Preview Content …" at bounding box center [839, 457] width 670 height 130
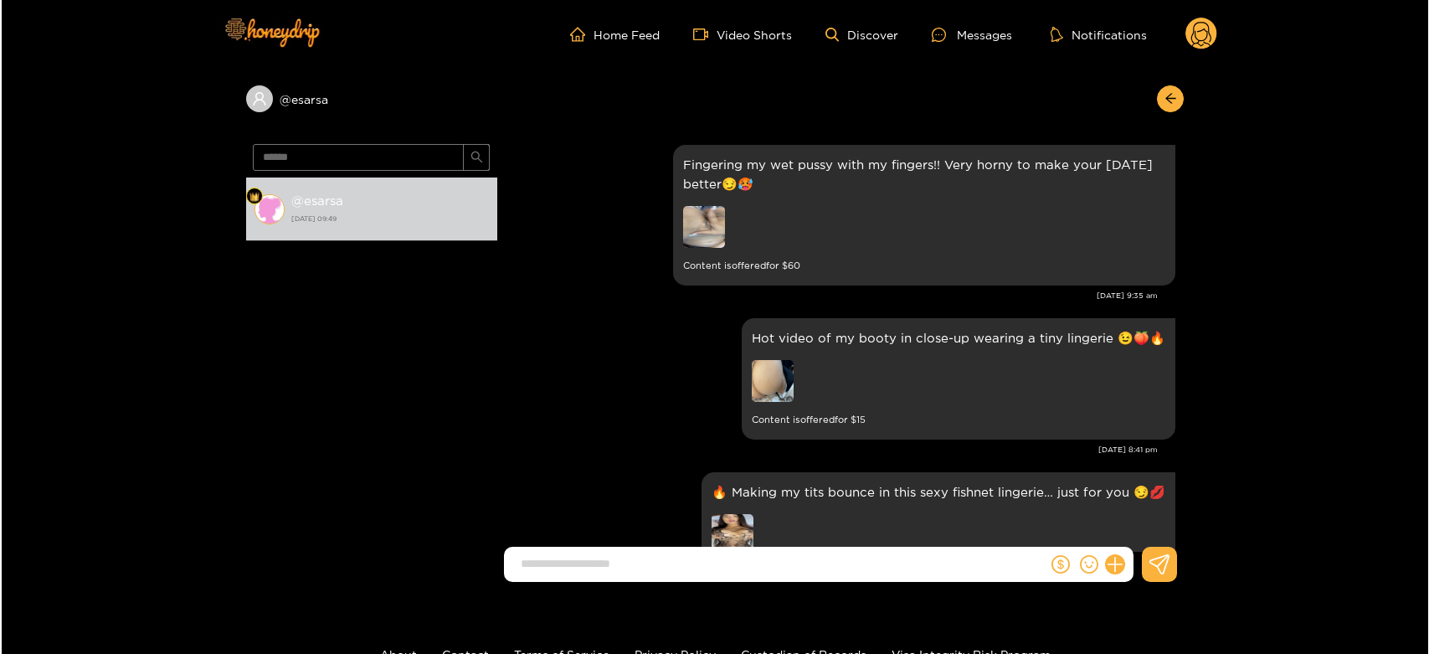
scroll to position [3259, 0]
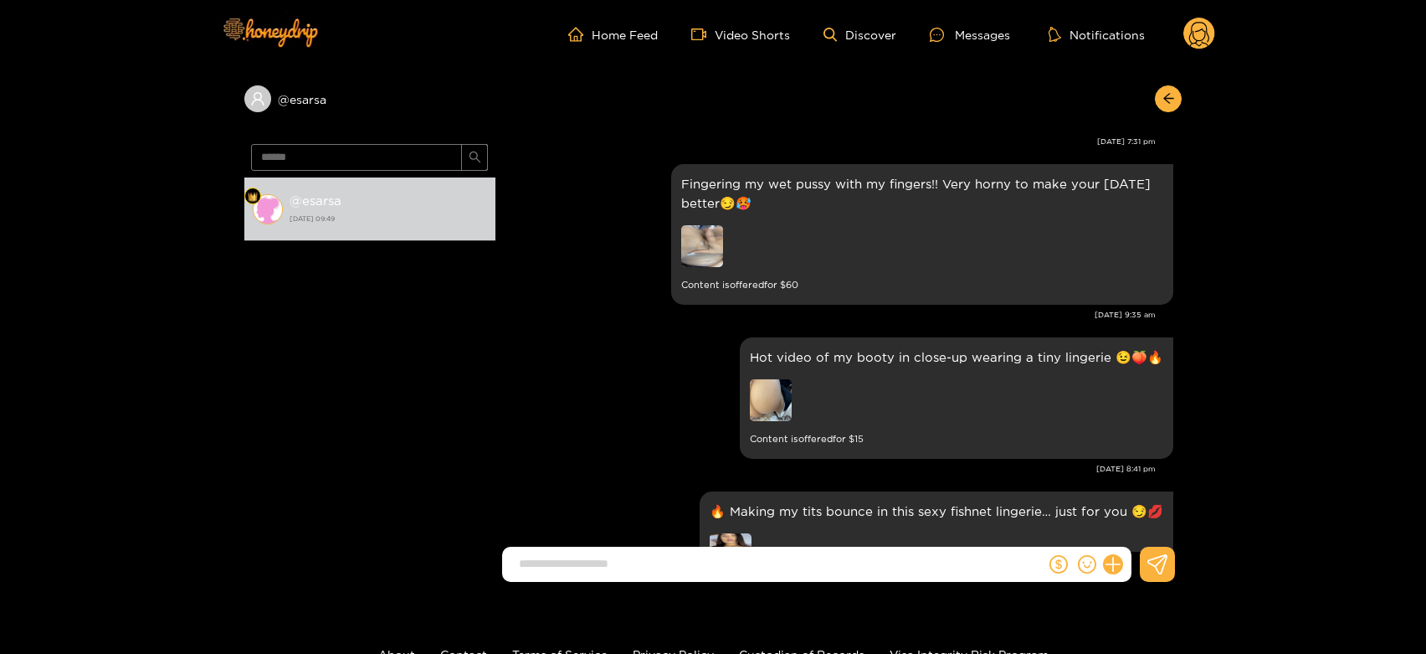
click at [1202, 45] on circle at bounding box center [1200, 34] width 32 height 32
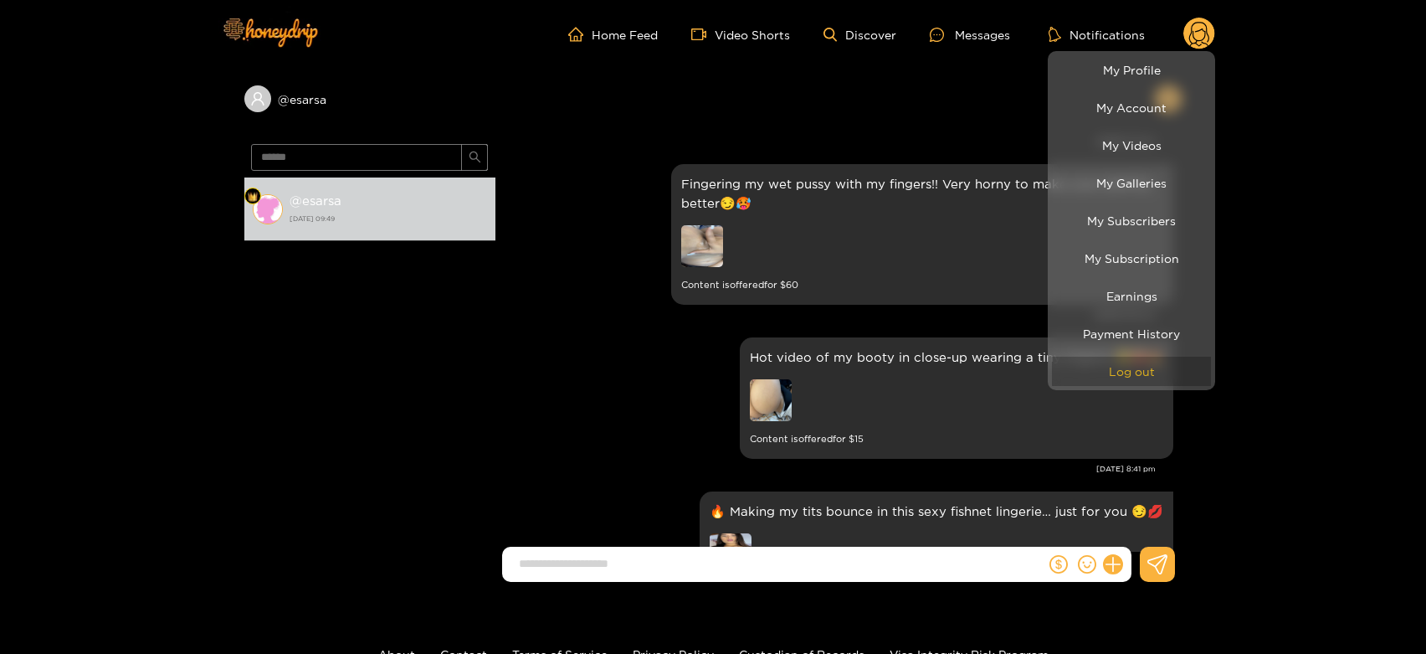
click at [1129, 357] on button "Log out" at bounding box center [1131, 371] width 159 height 29
